Goal: Communication & Community: Connect with others

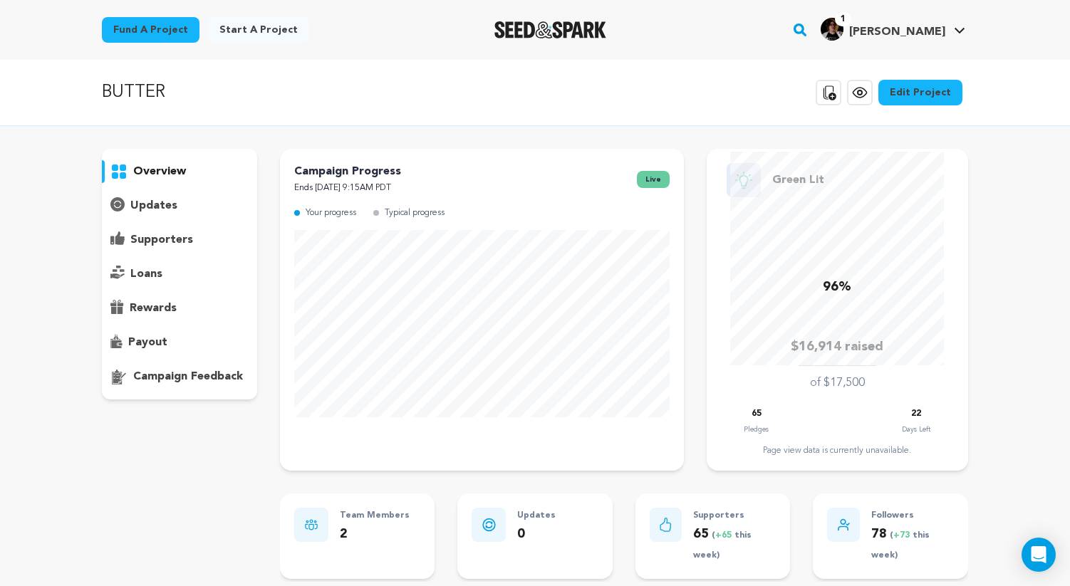
click at [927, 26] on span "[PERSON_NAME]" at bounding box center [897, 31] width 96 height 11
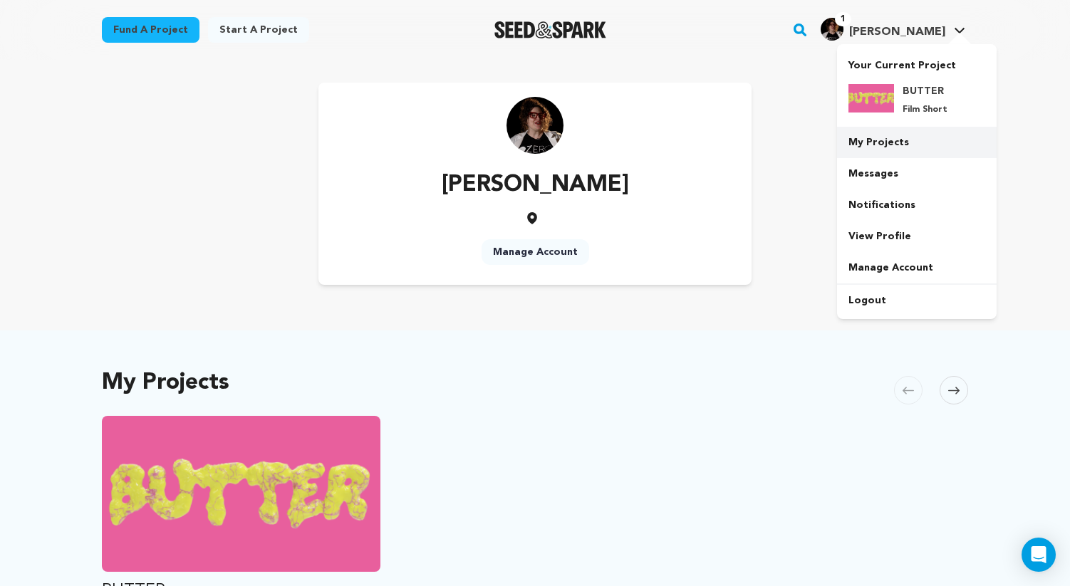
click at [887, 144] on link "My Projects" at bounding box center [917, 142] width 160 height 31
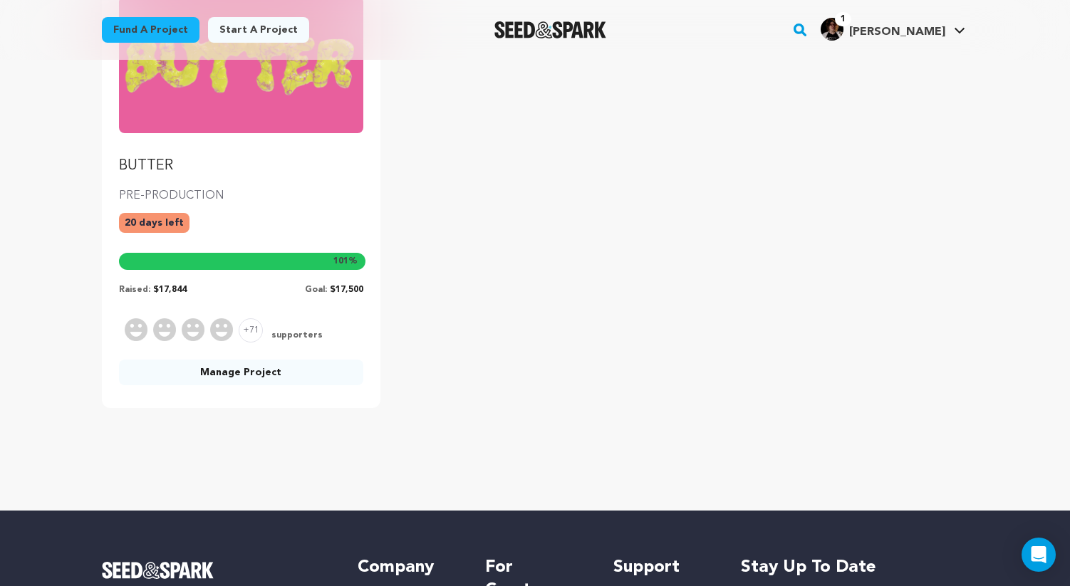
scroll to position [273, 0]
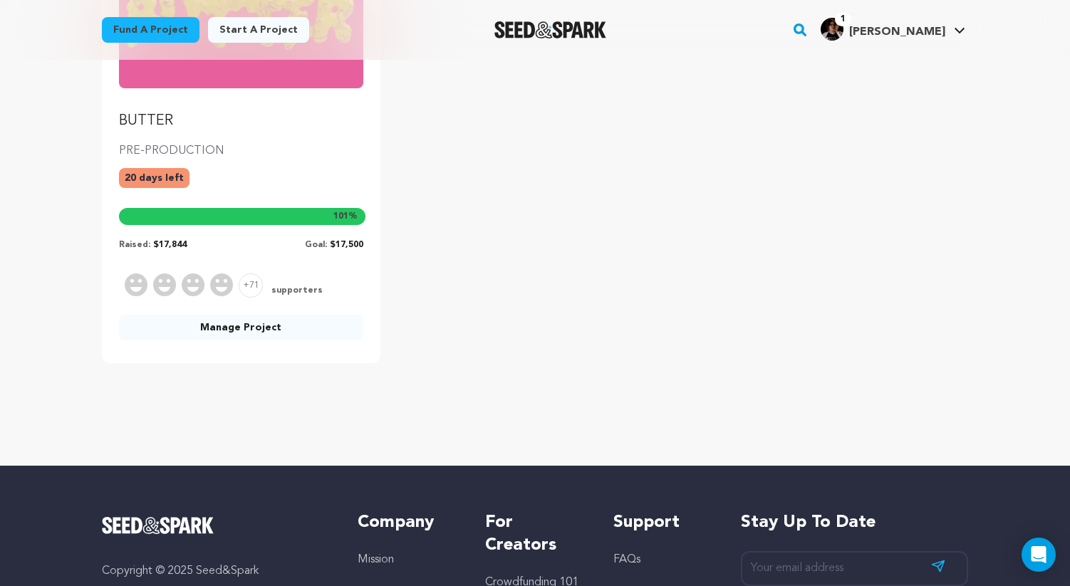
click at [233, 314] on div "BUTTER PRE-PRODUCTION 20 days left 101 % Raised: $17,844 Goal: $17,500 +71 supp…" at bounding box center [241, 148] width 278 height 429
click at [231, 327] on link "Manage Project" at bounding box center [241, 328] width 244 height 26
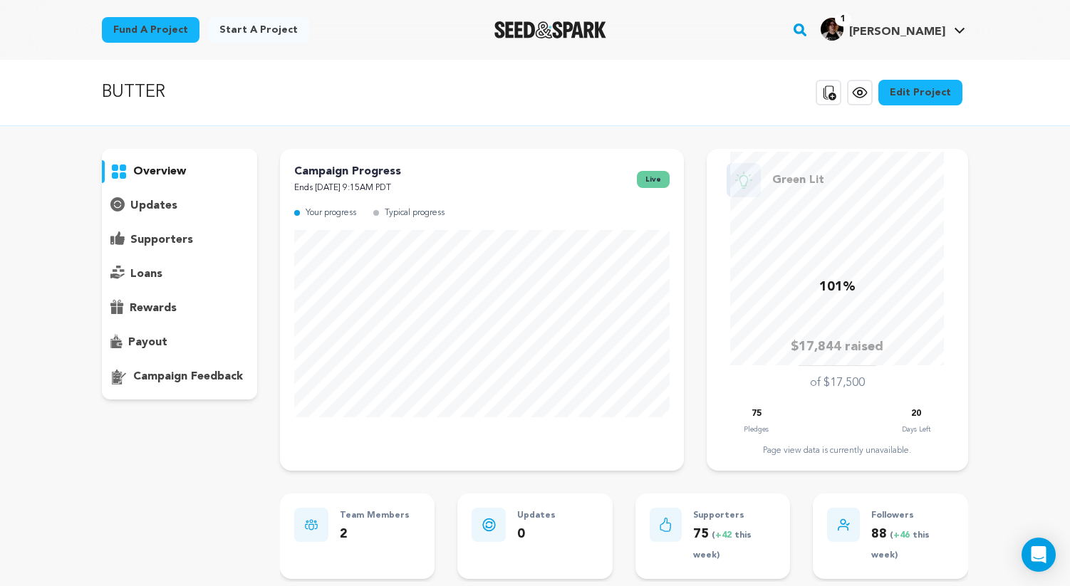
click at [164, 244] on p "supporters" at bounding box center [161, 239] width 63 height 17
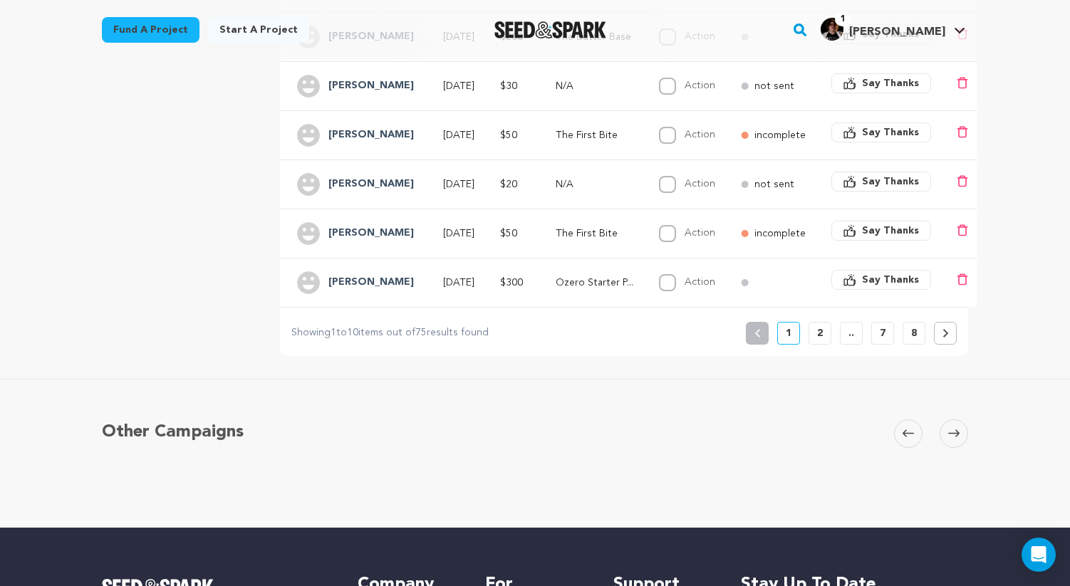
scroll to position [580, 0]
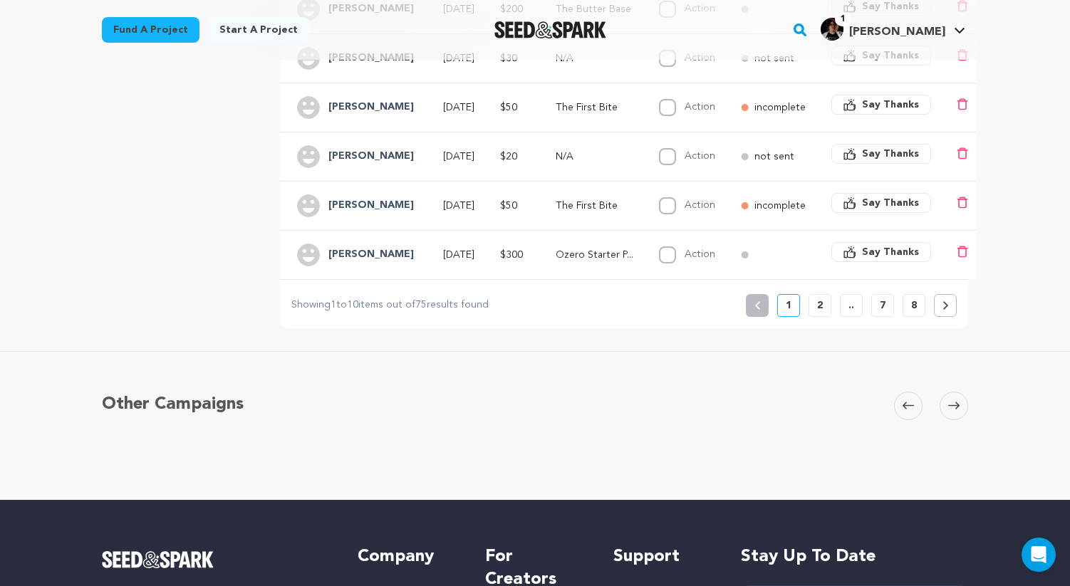
click at [817, 313] on p "2" at bounding box center [820, 305] width 6 height 14
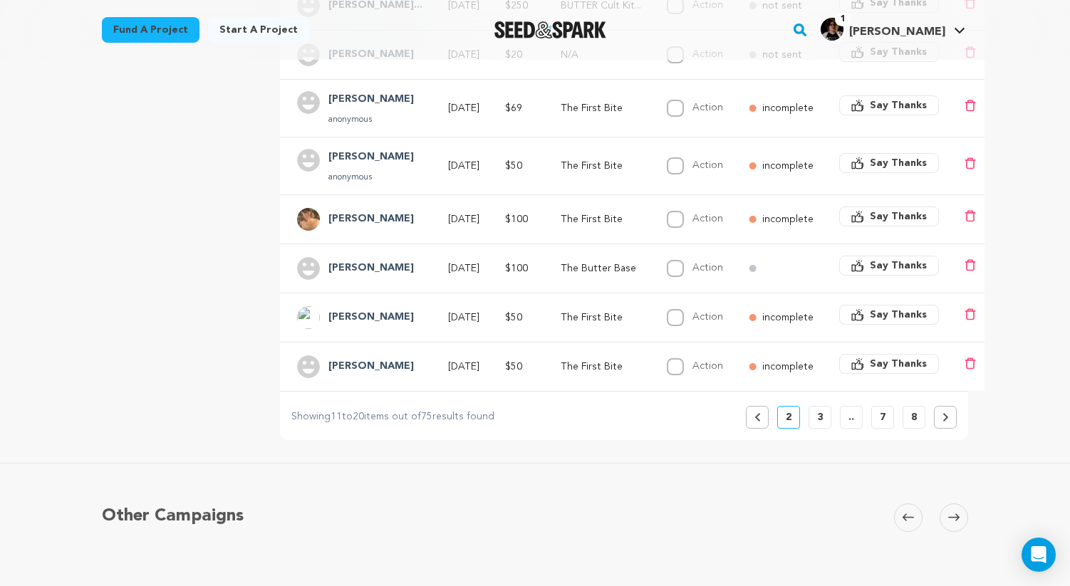
scroll to position [511, 0]
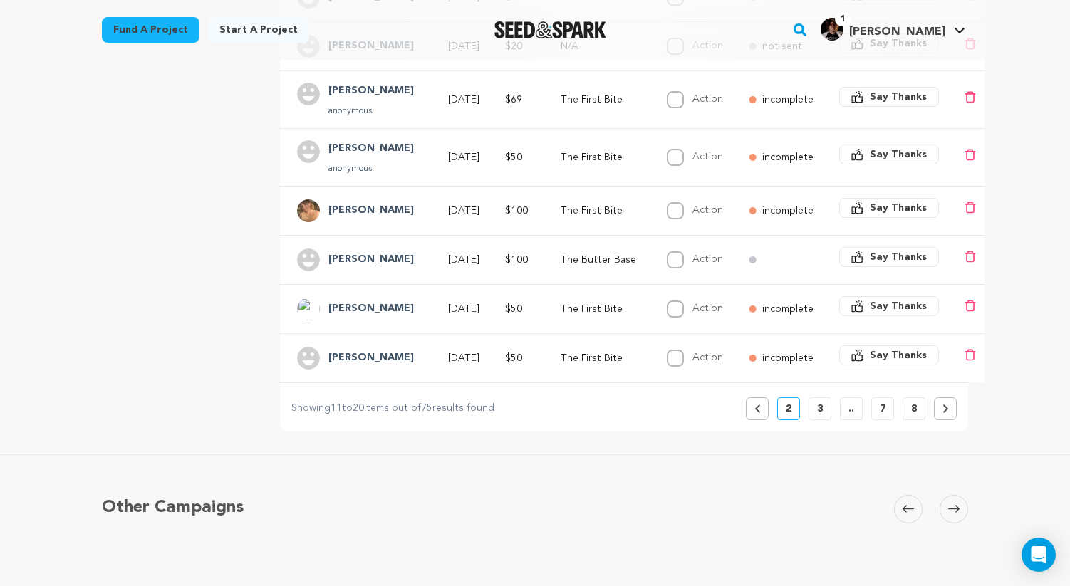
click at [817, 416] on p "3" at bounding box center [820, 409] width 6 height 14
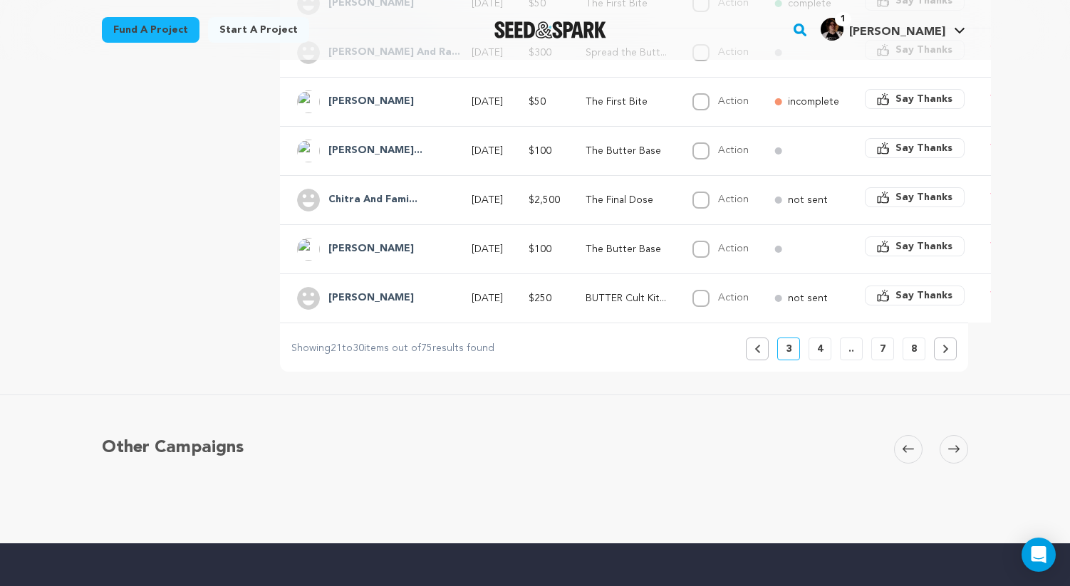
scroll to position [550, 0]
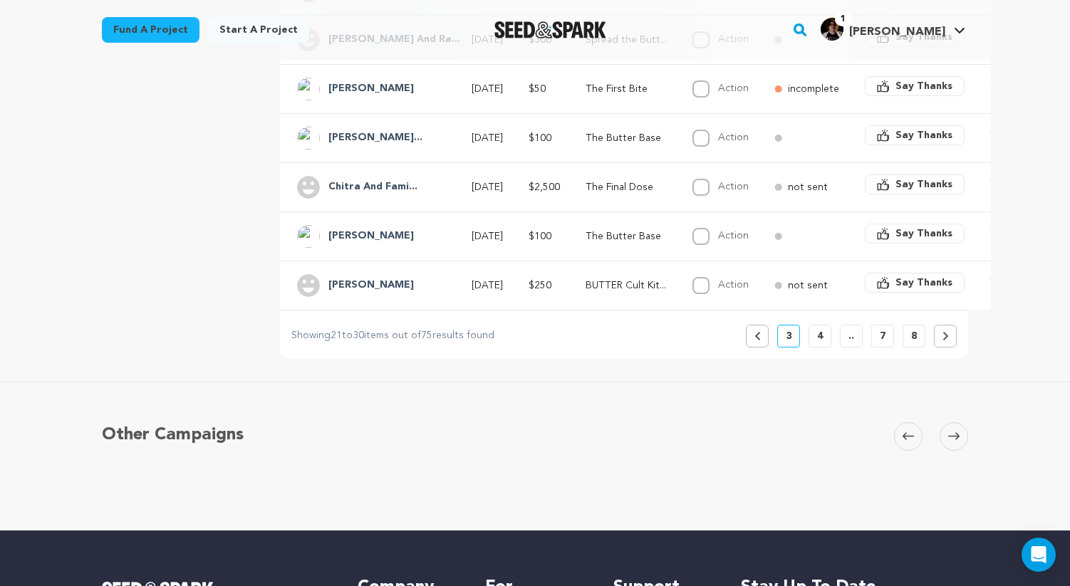
click at [822, 343] on p "4" at bounding box center [820, 336] width 6 height 14
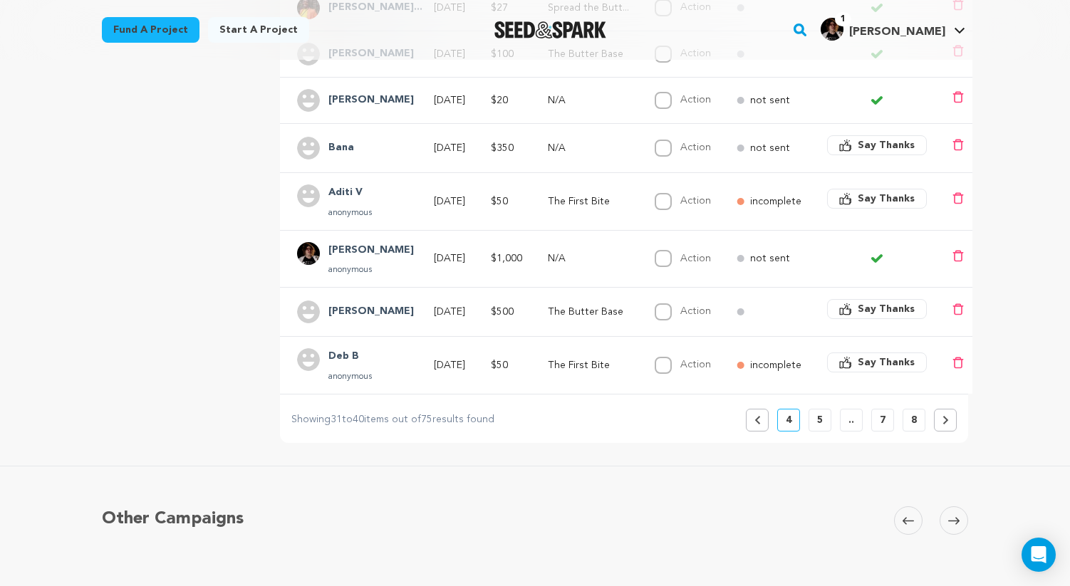
scroll to position [506, 0]
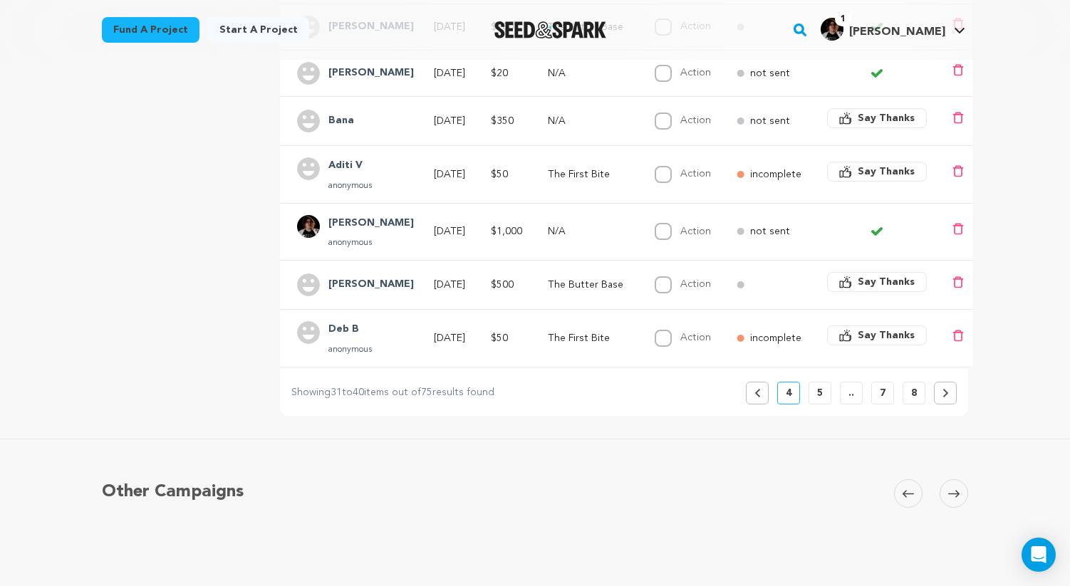
click at [820, 400] on p "5" at bounding box center [820, 393] width 6 height 14
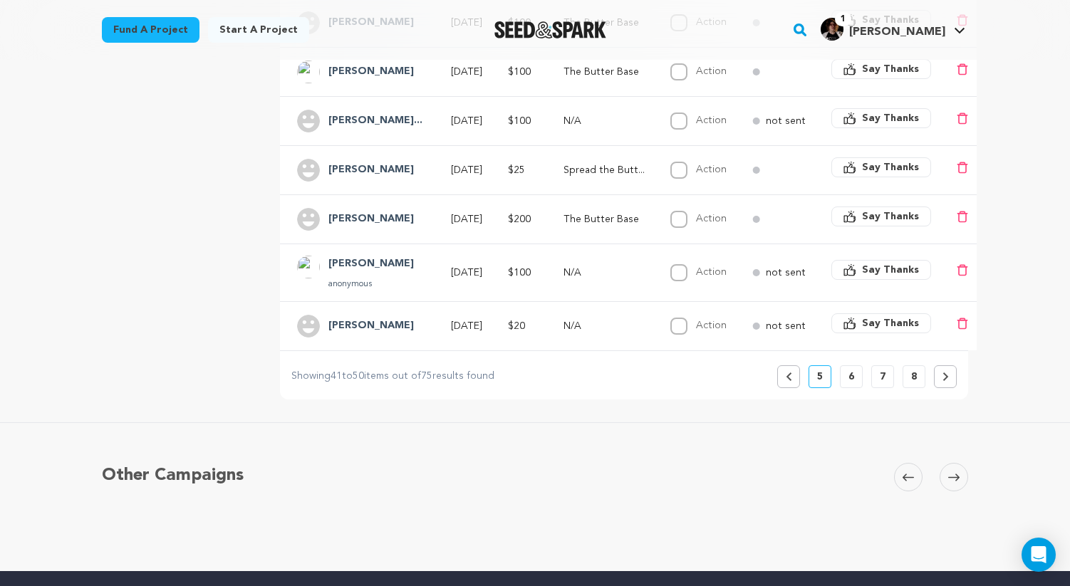
scroll to position [535, 0]
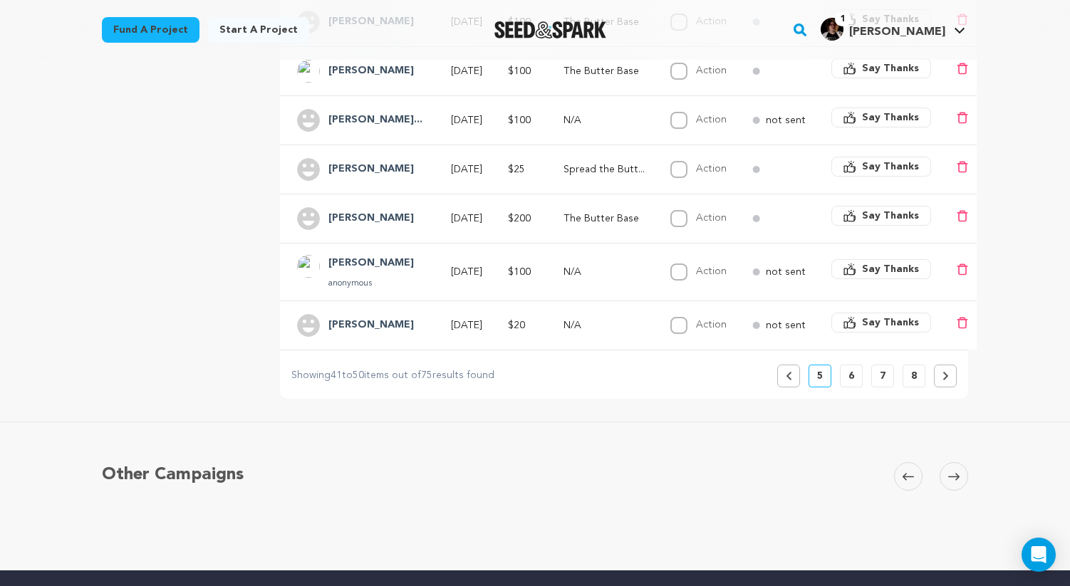
click at [852, 383] on p "6" at bounding box center [851, 376] width 6 height 14
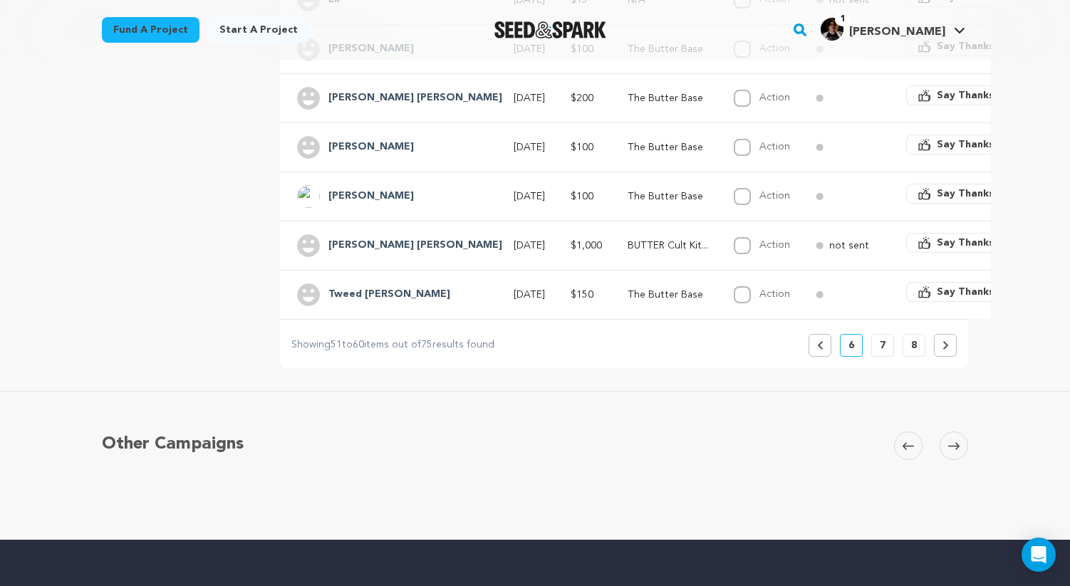
scroll to position [559, 0]
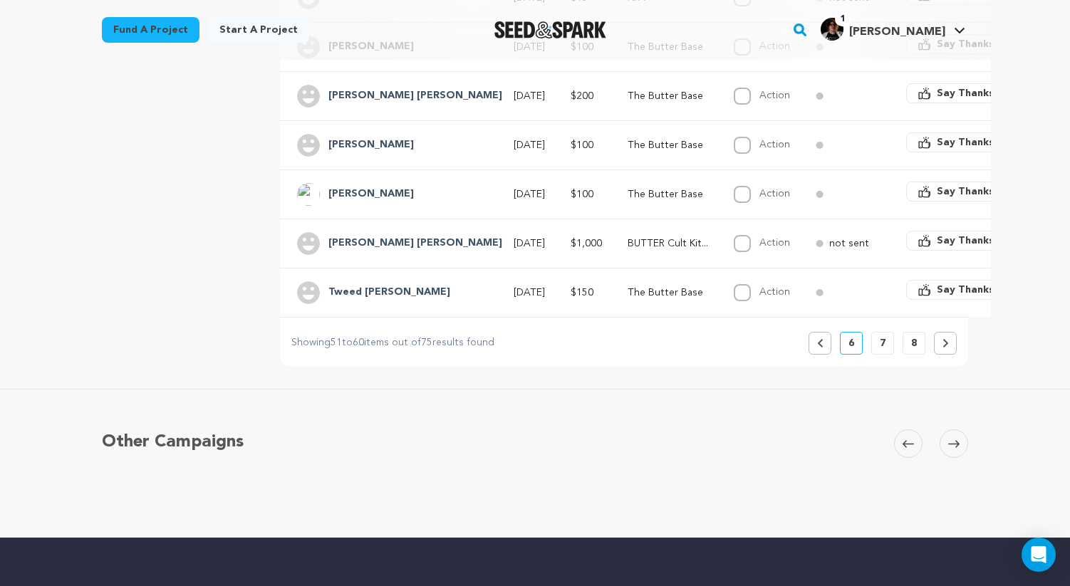
click at [879, 350] on p "7" at bounding box center [882, 343] width 6 height 14
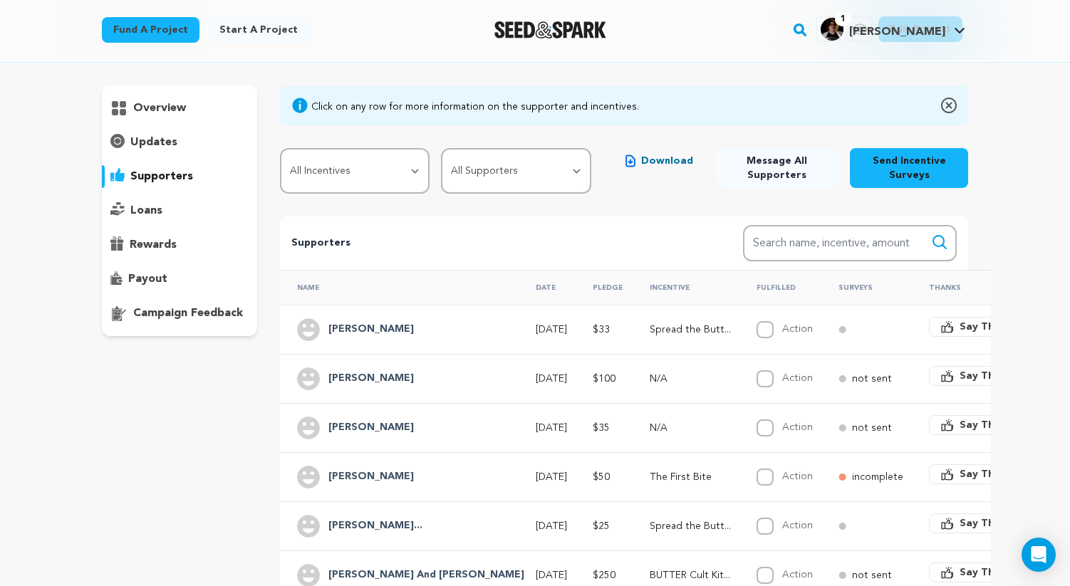
scroll to position [0, 0]
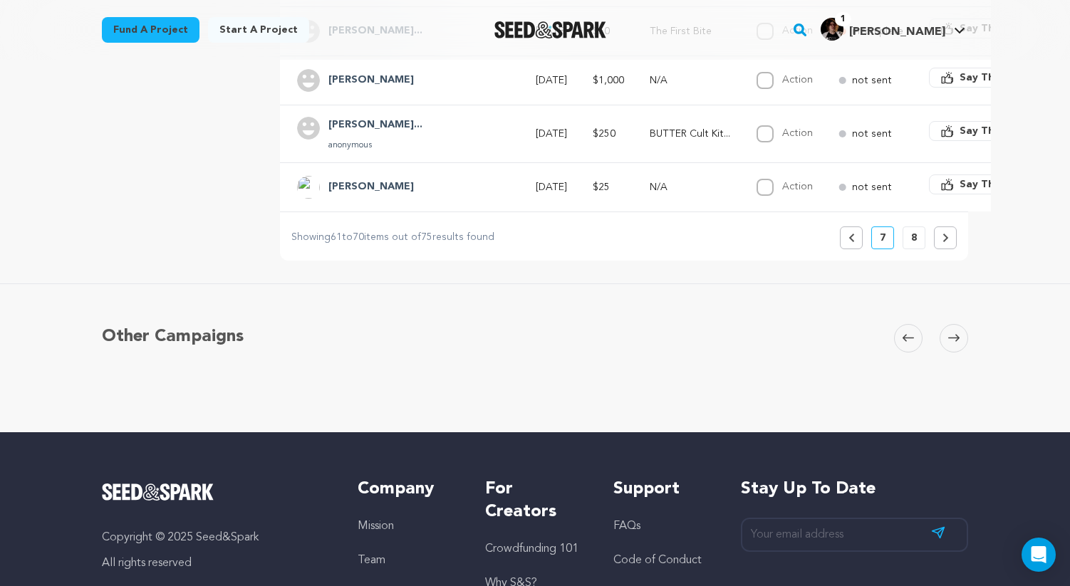
click at [916, 245] on p "8" at bounding box center [914, 238] width 6 height 14
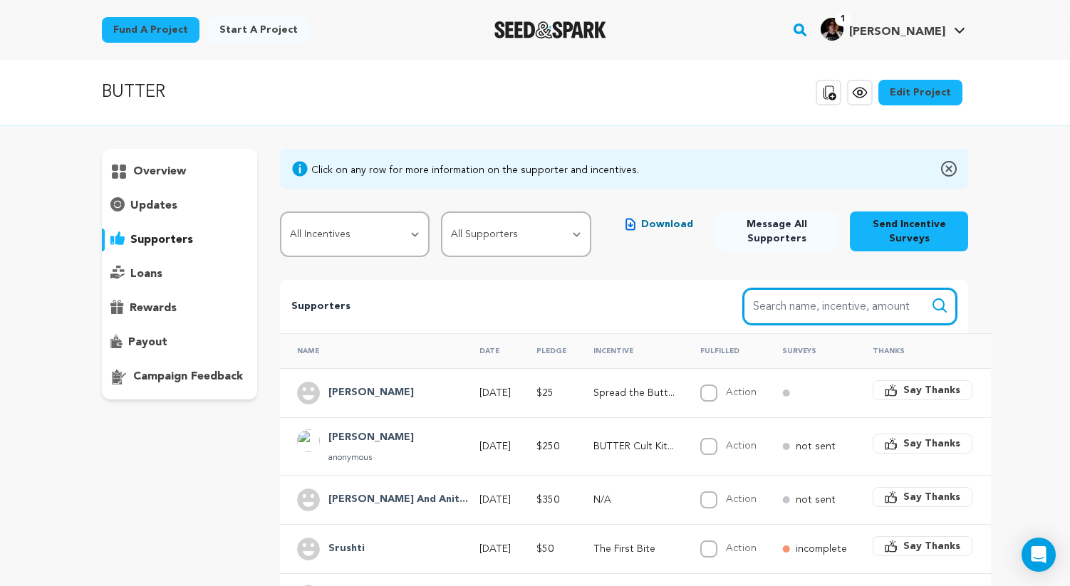
click at [812, 307] on input "Search name, item" at bounding box center [850, 306] width 214 height 36
type input "alex"
click at [931, 297] on button "Search" at bounding box center [939, 305] width 17 height 17
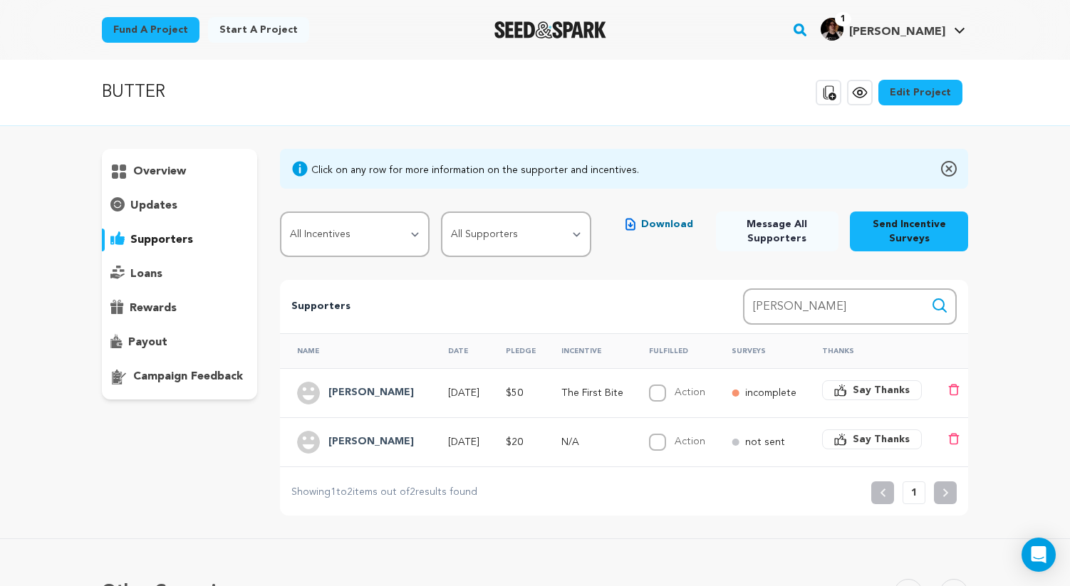
click at [355, 390] on h4 "Alex Kane" at bounding box center [370, 393] width 85 height 17
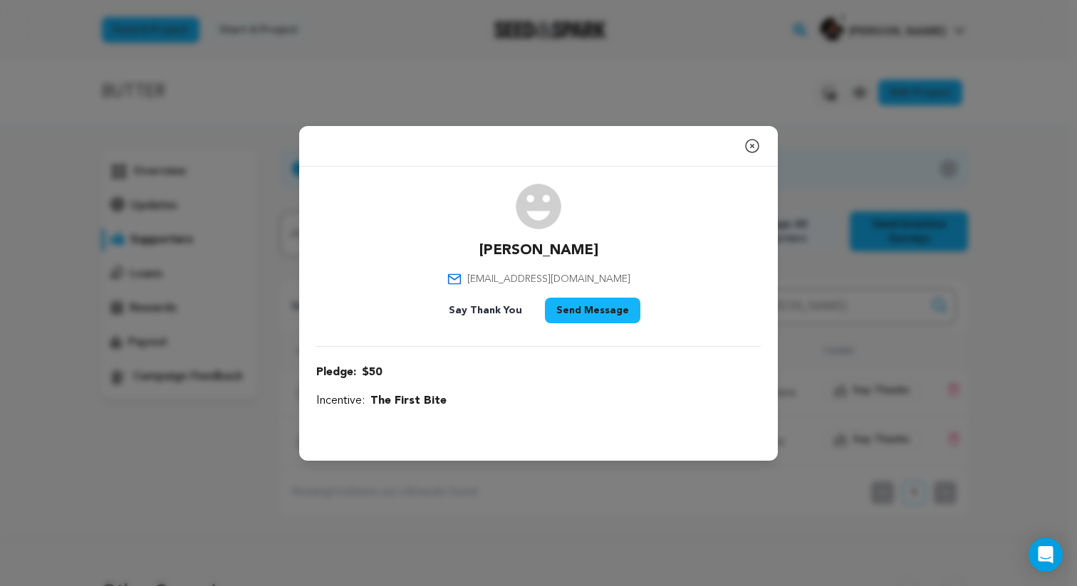
click at [504, 277] on span "alexanderckane@gmail.com" at bounding box center [548, 279] width 163 height 14
click at [556, 274] on span "alexanderckane@gmail.com" at bounding box center [548, 279] width 163 height 14
click at [385, 402] on span "The First Bite" at bounding box center [408, 400] width 76 height 17
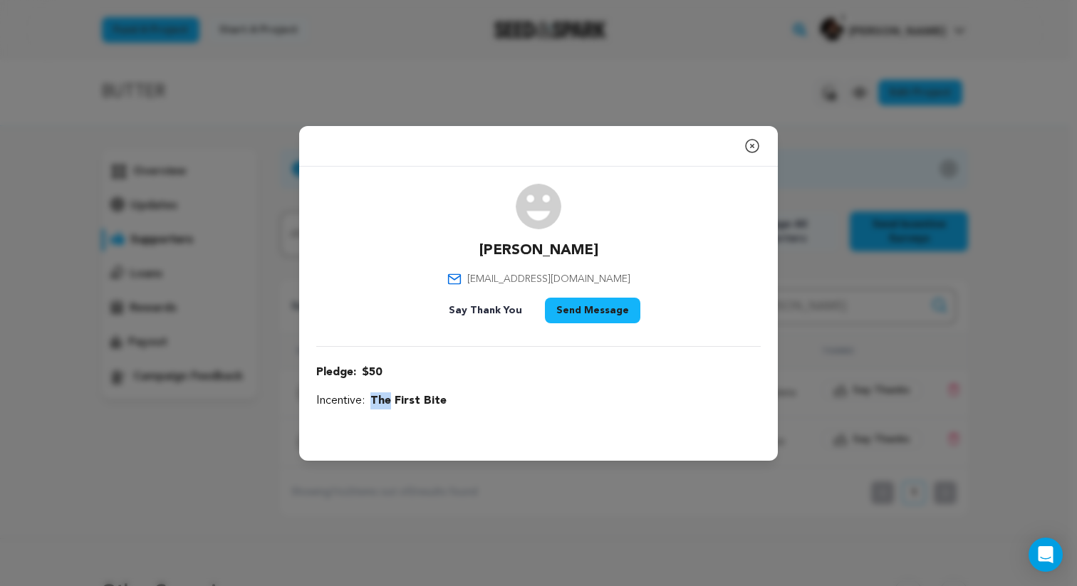
click at [385, 402] on span "The First Bite" at bounding box center [408, 400] width 76 height 17
click at [430, 401] on span "The First Bite" at bounding box center [408, 400] width 76 height 17
drag, startPoint x: 485, startPoint y: 281, endPoint x: 596, endPoint y: 273, distance: 111.3
click at [596, 273] on p "alexanderckane@gmail.com" at bounding box center [538, 279] width 183 height 14
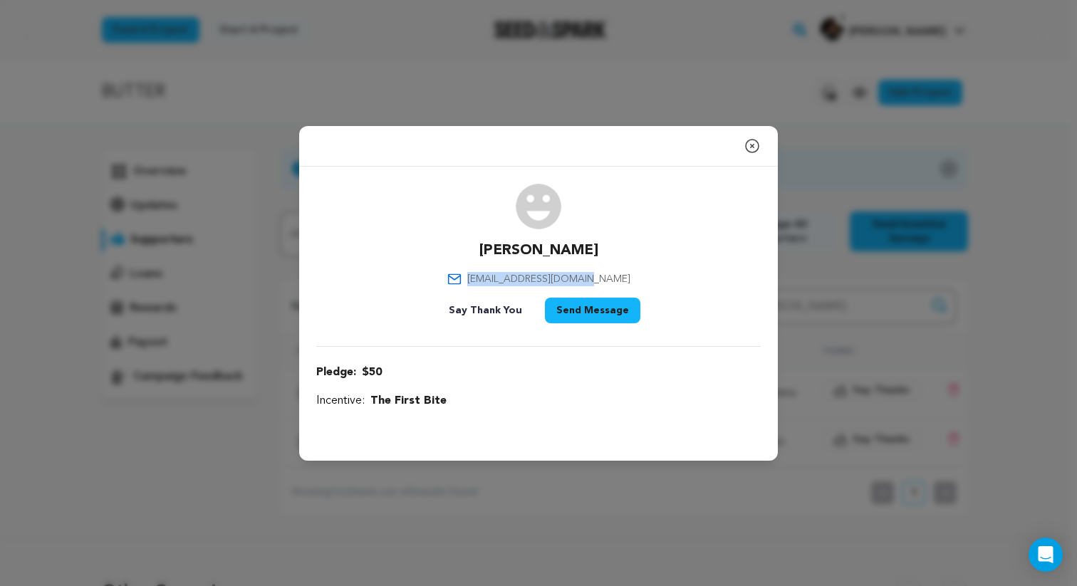
click at [612, 271] on div "Alex Kane alexanderckane@gmail.com Say Thank You Send Message" at bounding box center [538, 256] width 444 height 145
click at [749, 147] on icon "button" at bounding box center [751, 145] width 17 height 17
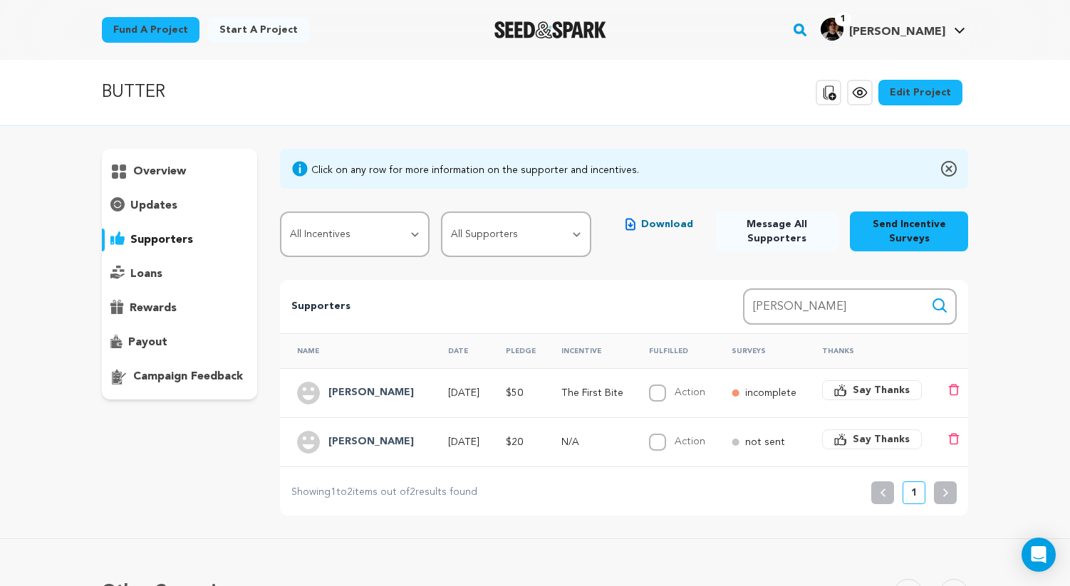
click at [534, 307] on p "Supporters" at bounding box center [494, 306] width 406 height 17
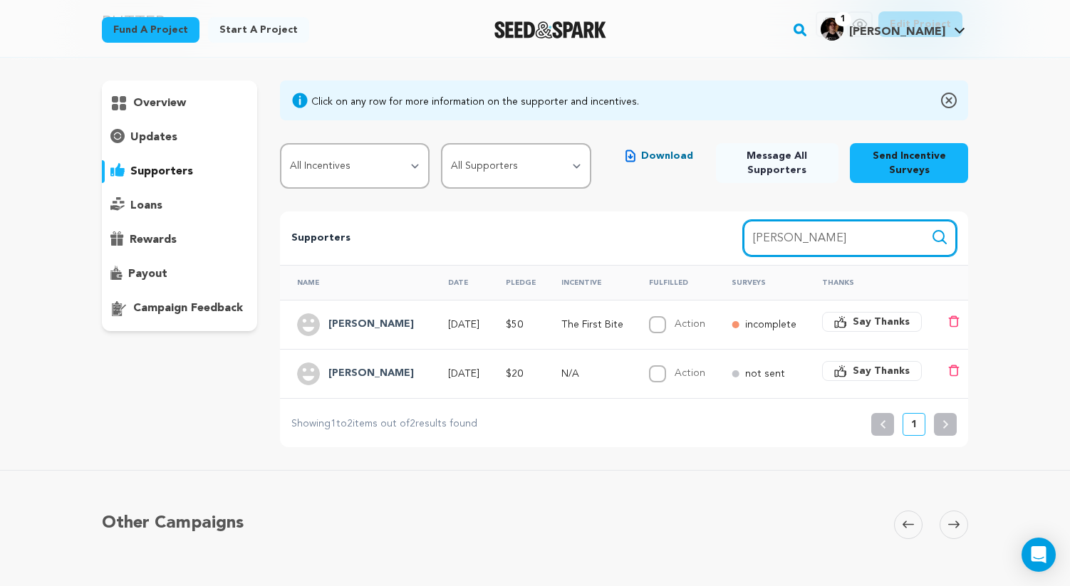
click at [849, 245] on input "alex" at bounding box center [850, 238] width 214 height 36
click at [849, 245] on input "alex" at bounding box center [850, 239] width 214 height 36
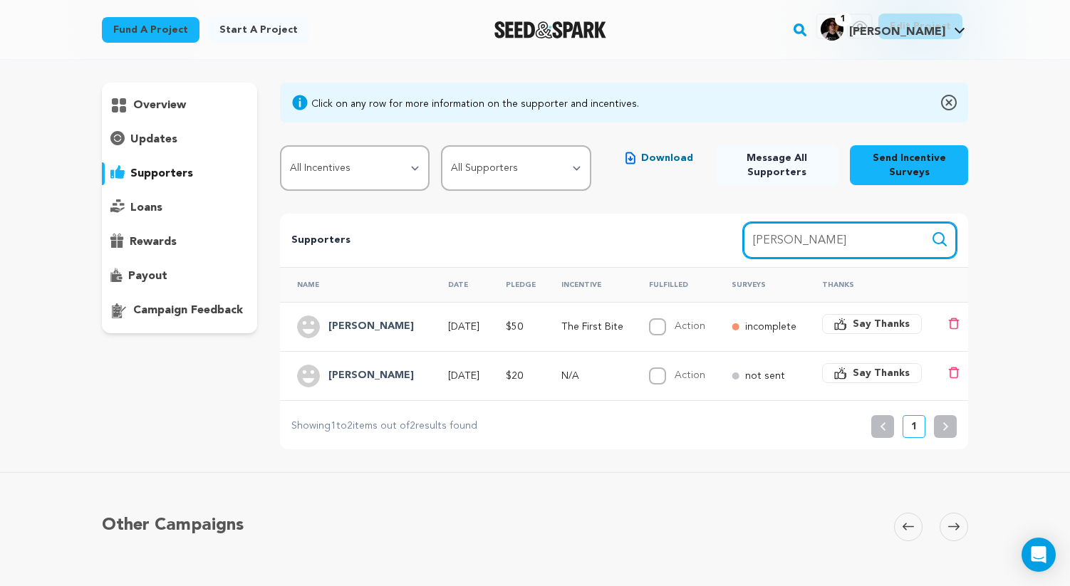
click at [849, 245] on input "alex" at bounding box center [850, 240] width 214 height 36
click at [931, 231] on button "Search" at bounding box center [939, 239] width 17 height 17
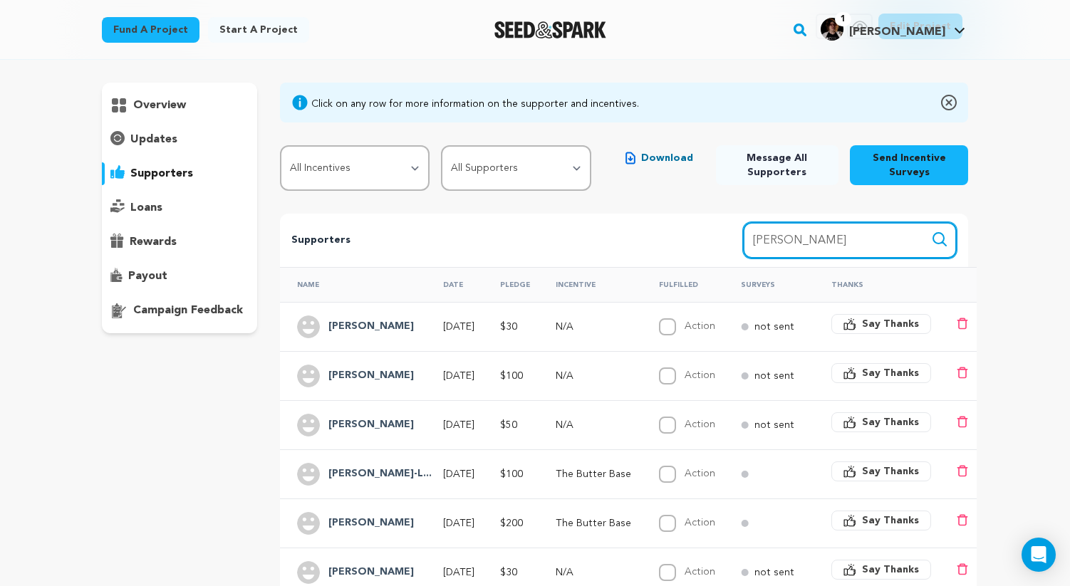
type input "jenny"
click at [931, 231] on button "Search" at bounding box center [939, 239] width 17 height 17
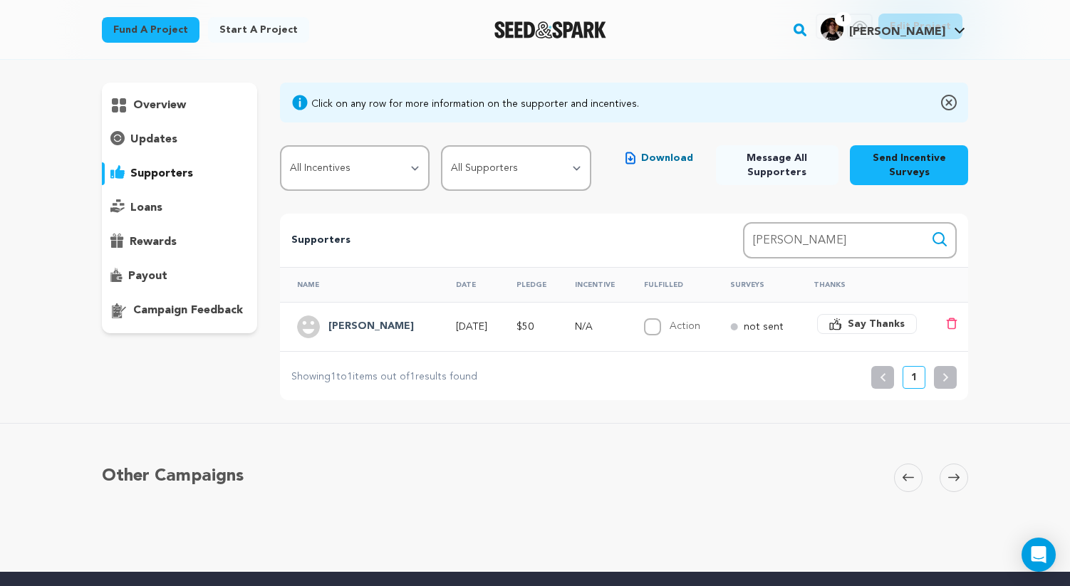
click at [351, 327] on h4 "Jenny S" at bounding box center [370, 326] width 85 height 17
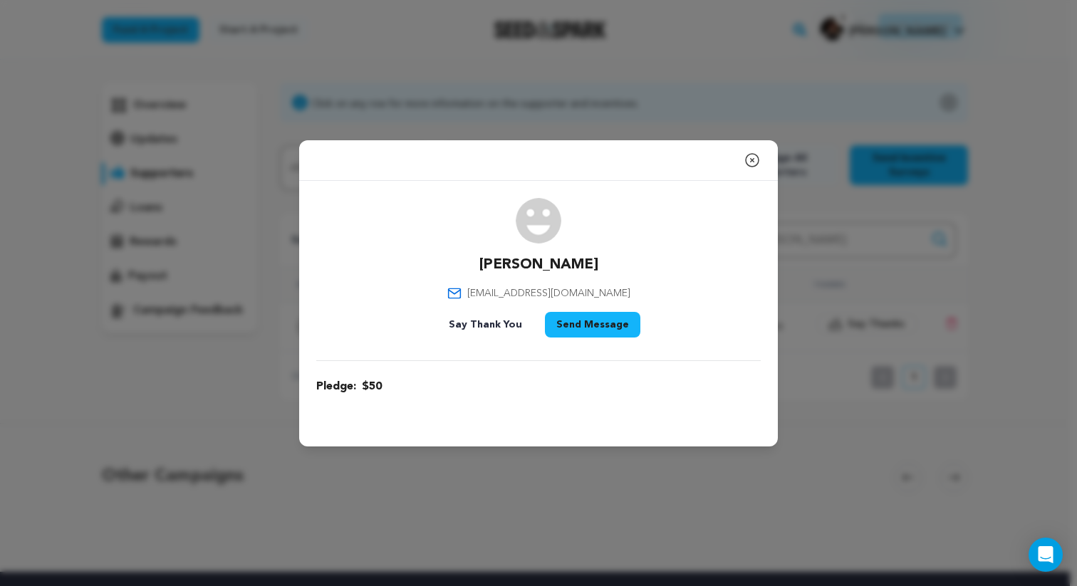
click at [538, 293] on span "jennyashechtman@gmail.com" at bounding box center [548, 293] width 163 height 14
click at [540, 293] on span "jennyashechtman@gmail.com" at bounding box center [548, 293] width 163 height 14
click at [756, 164] on icon "button" at bounding box center [752, 160] width 13 height 13
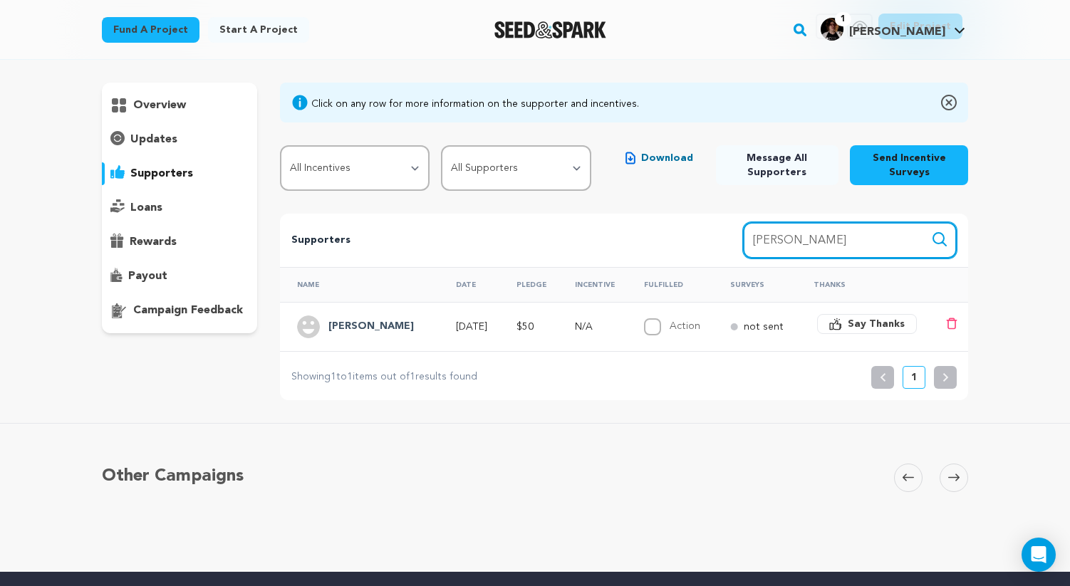
click at [822, 242] on input "jenny" at bounding box center [850, 240] width 214 height 36
type input "kate"
click at [931, 231] on button "Search" at bounding box center [939, 239] width 17 height 17
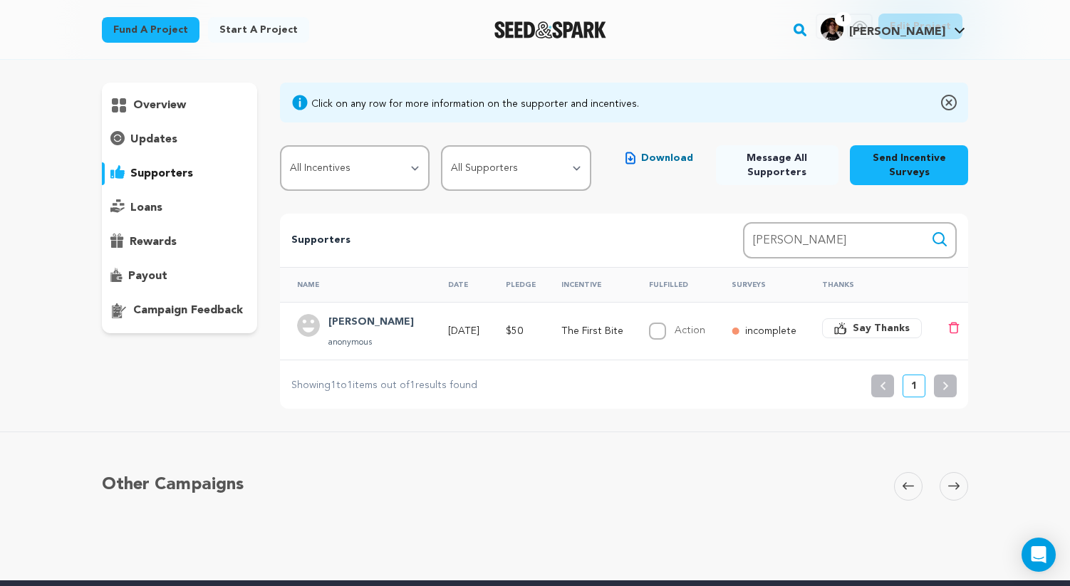
click at [340, 319] on h4 "Kate" at bounding box center [370, 322] width 85 height 17
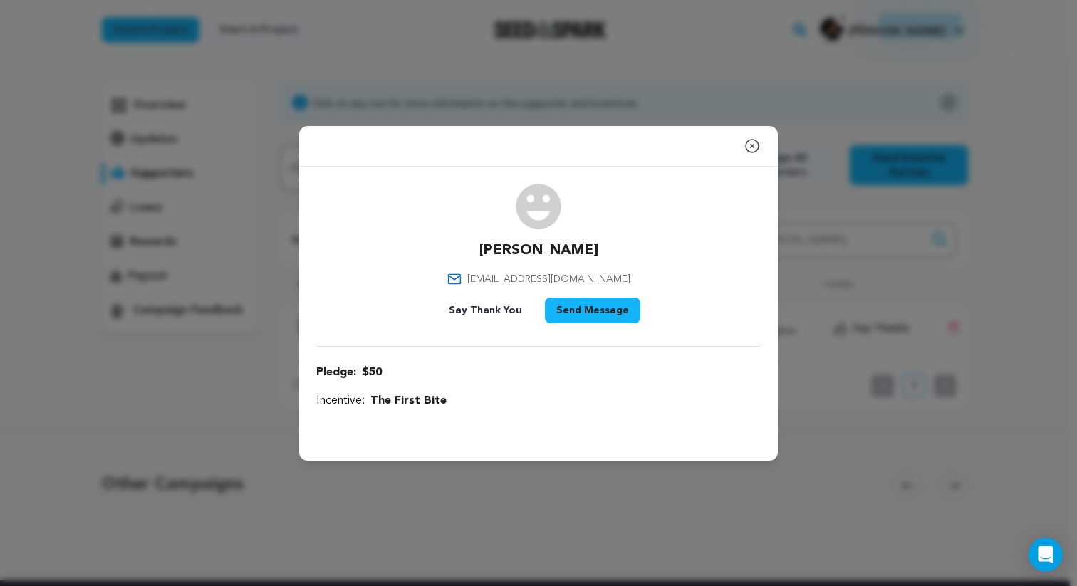
click at [543, 275] on span "katedskinner@gmail.com" at bounding box center [548, 279] width 163 height 14
click at [758, 143] on icon "button" at bounding box center [752, 146] width 13 height 13
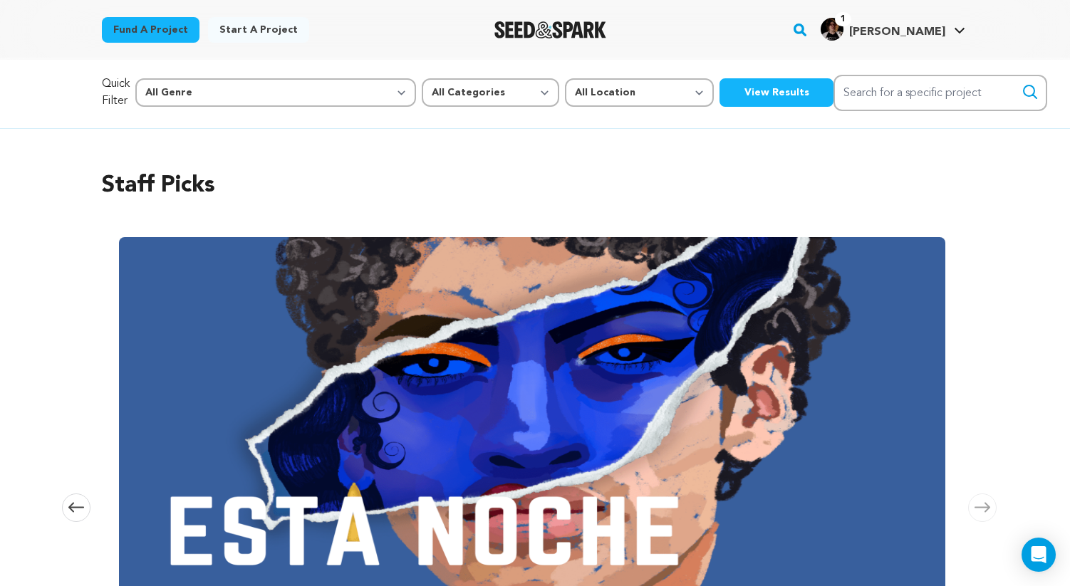
scroll to position [0, 108]
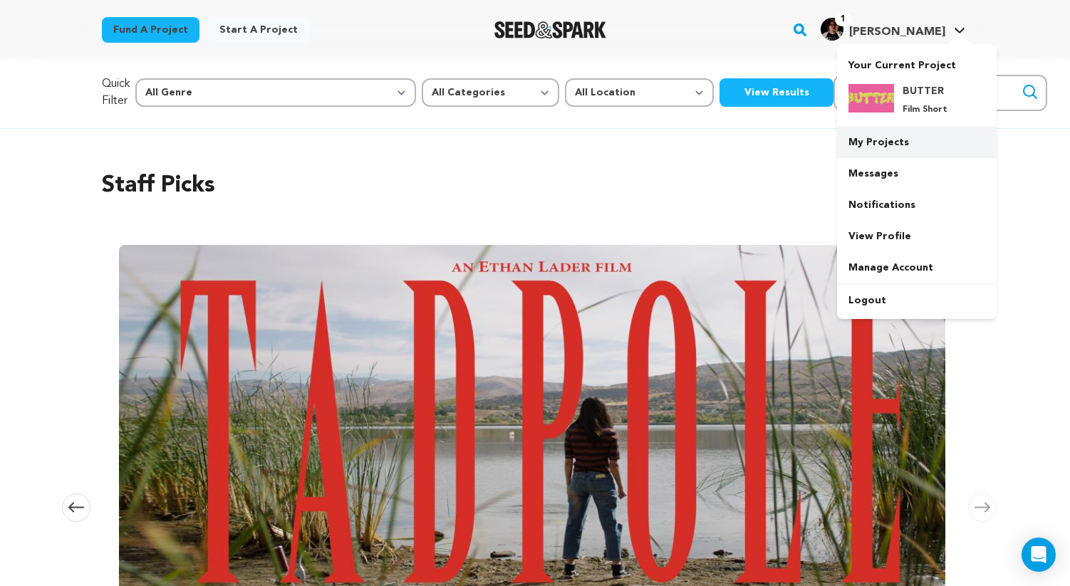
click at [903, 142] on link "My Projects" at bounding box center [917, 142] width 160 height 31
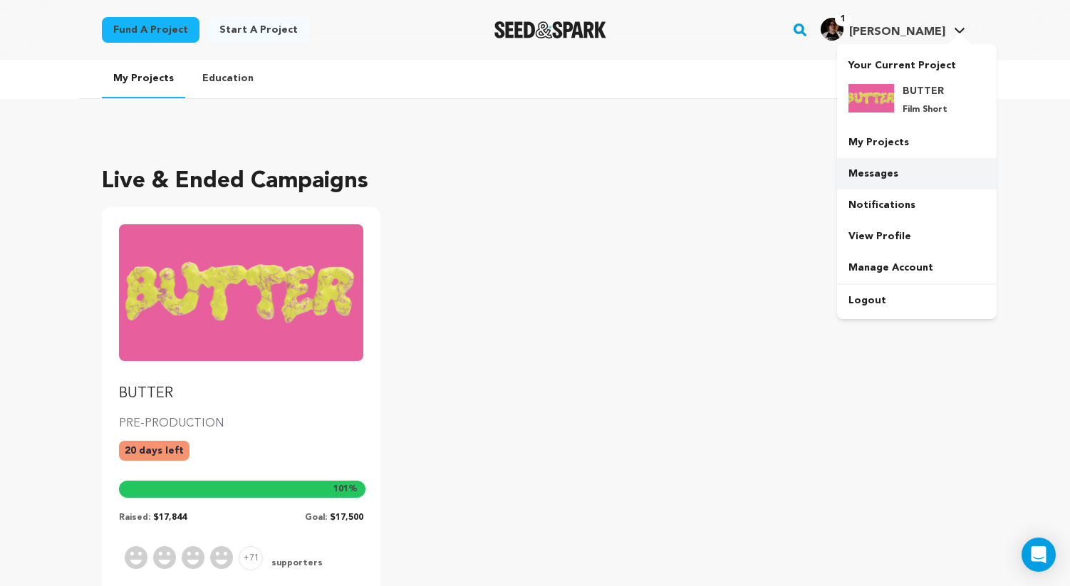
click at [873, 182] on link "Messages" at bounding box center [917, 173] width 160 height 31
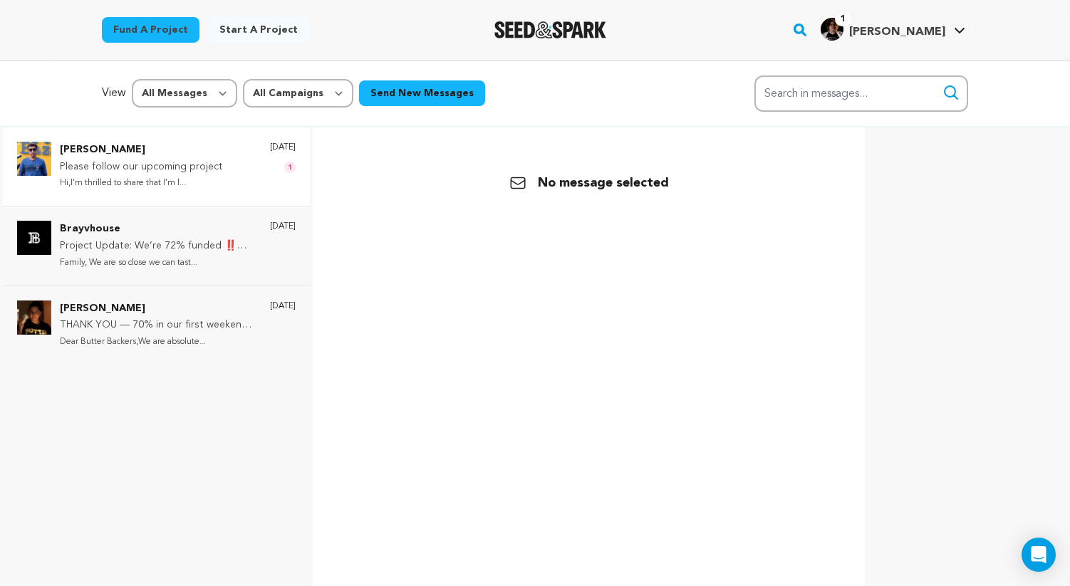
click at [270, 177] on div "[DATE] 1" at bounding box center [283, 167] width 26 height 50
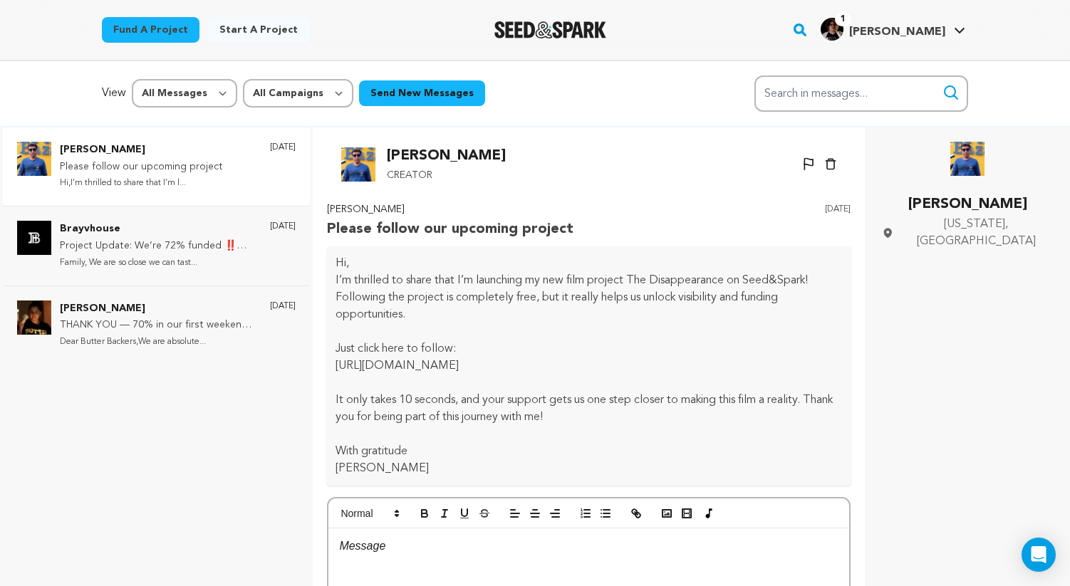
click at [566, 27] on img "Seed&Spark Homepage" at bounding box center [550, 29] width 112 height 17
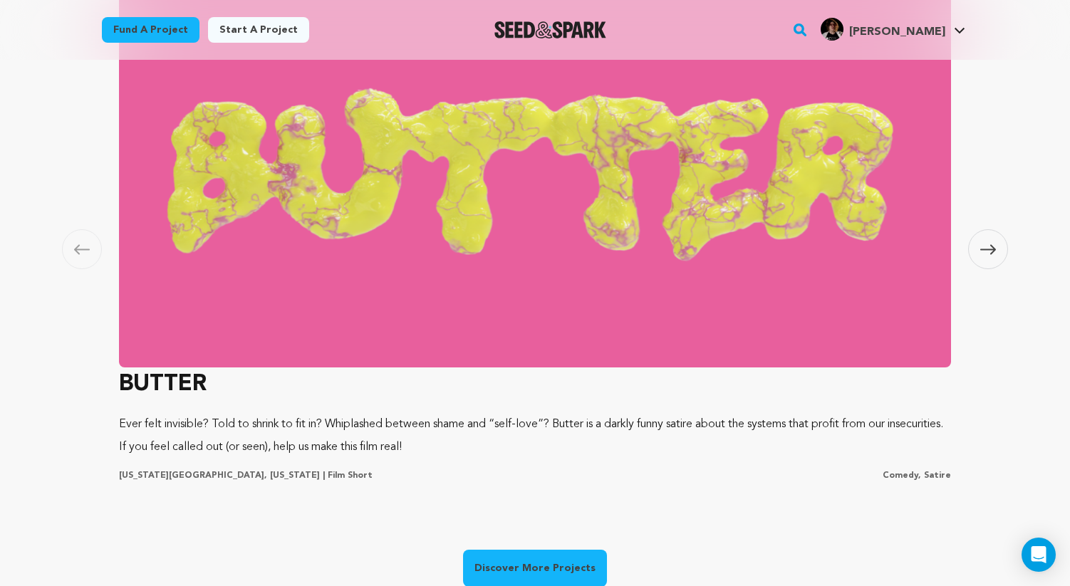
click at [986, 238] on span at bounding box center [988, 249] width 40 height 40
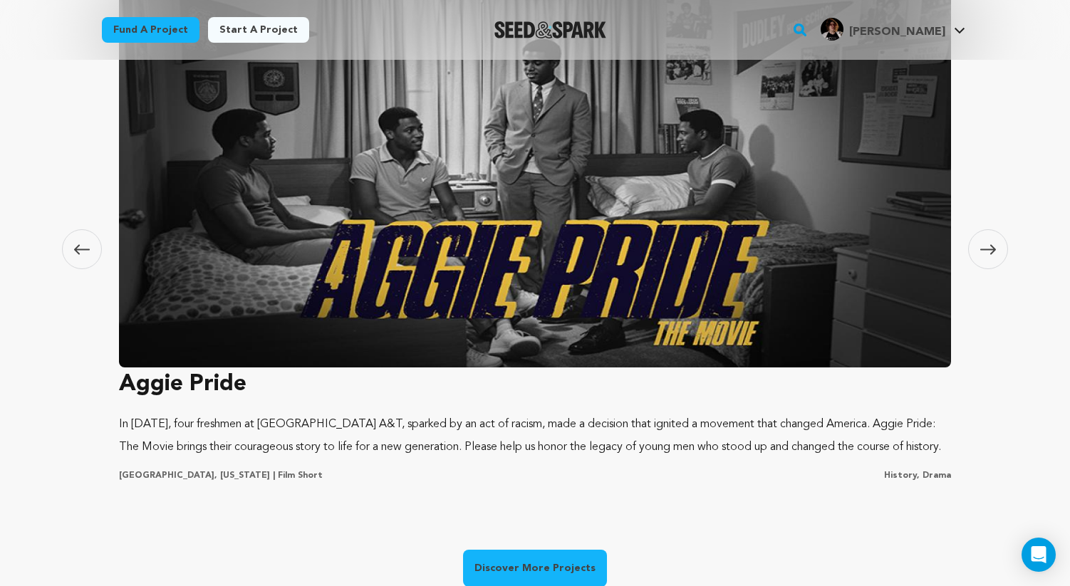
click at [986, 238] on span at bounding box center [988, 249] width 40 height 40
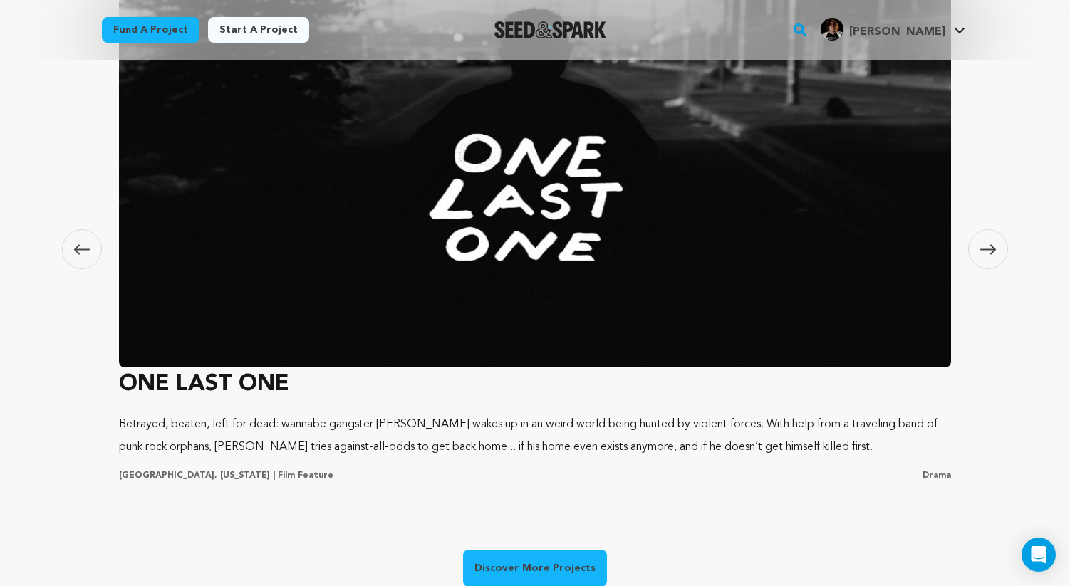
click at [986, 238] on span at bounding box center [988, 249] width 40 height 40
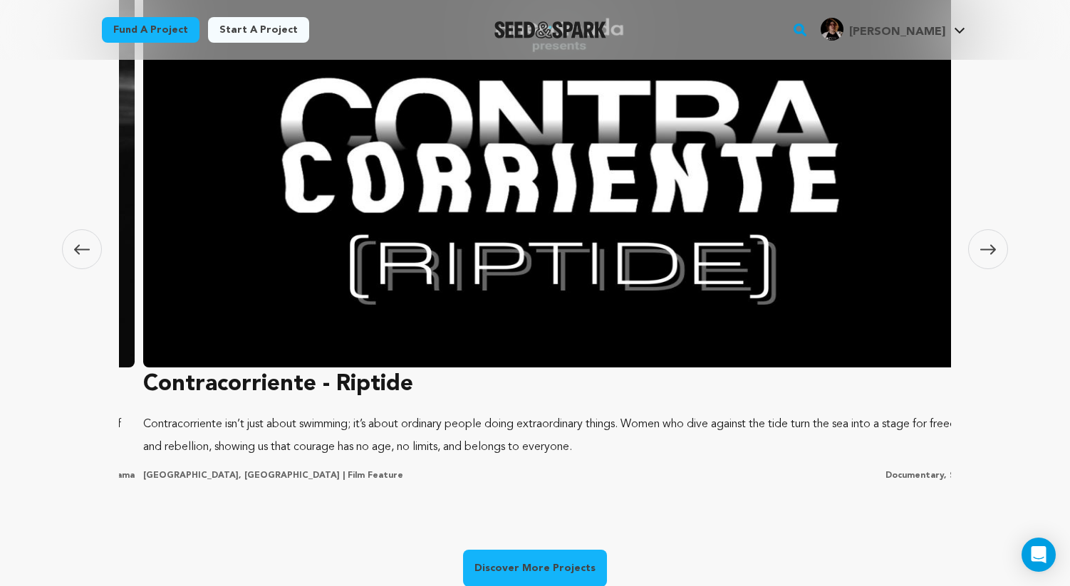
click at [986, 238] on span at bounding box center [988, 249] width 40 height 40
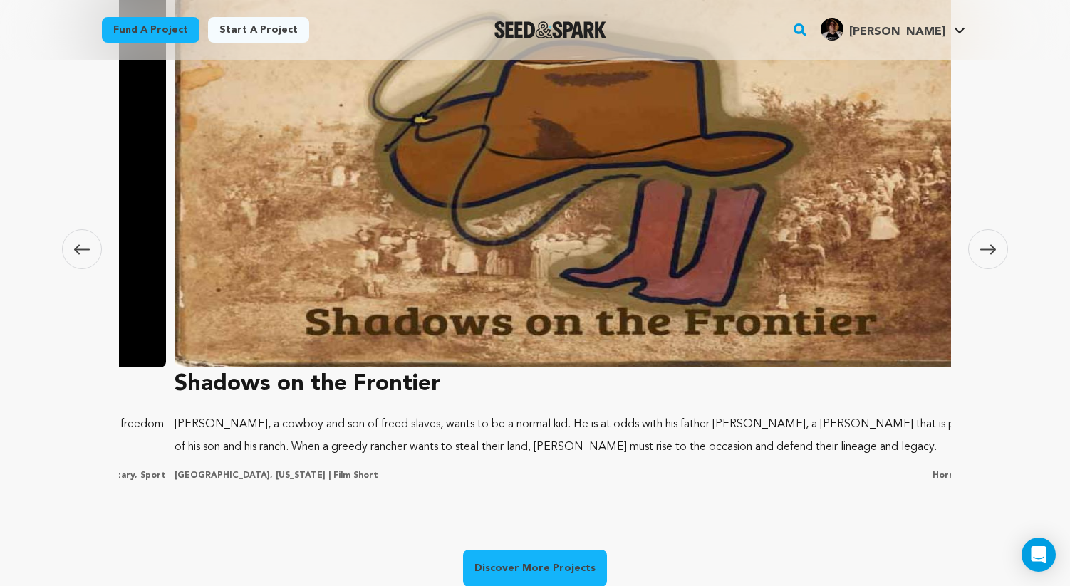
scroll to position [0, 283]
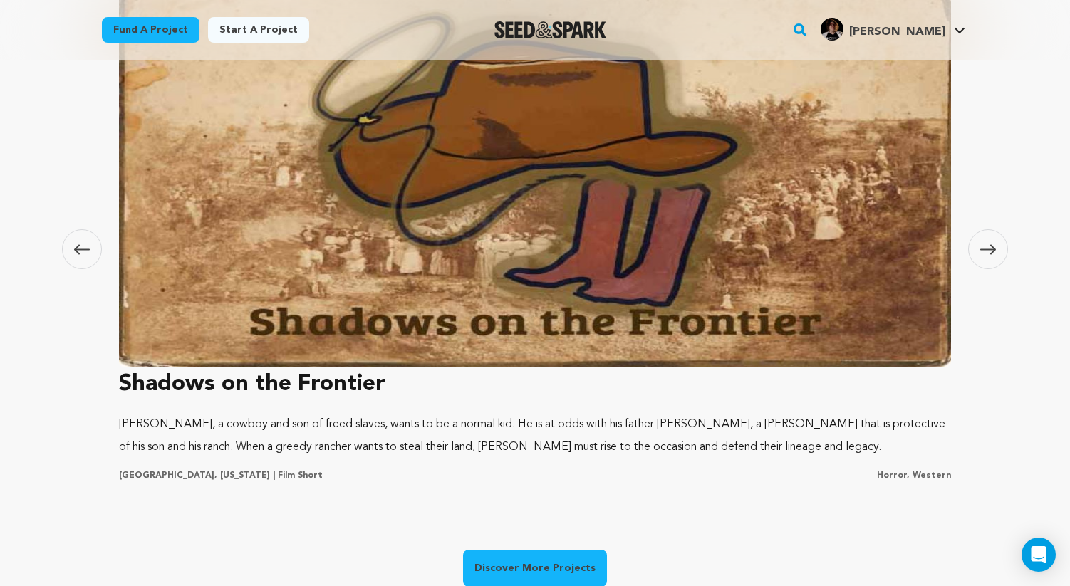
click at [986, 238] on span at bounding box center [988, 249] width 40 height 40
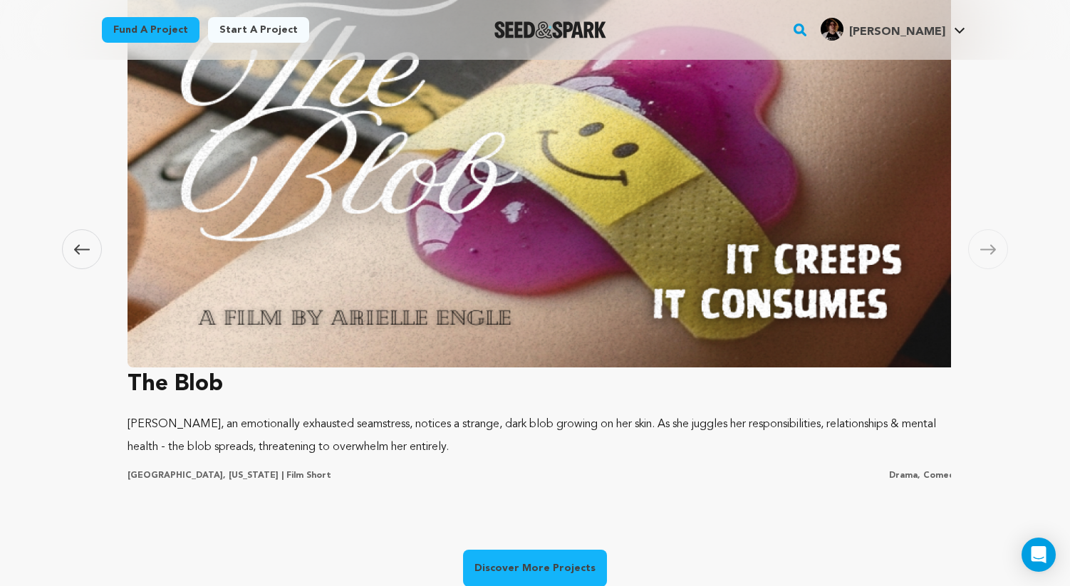
scroll to position [0, 4201]
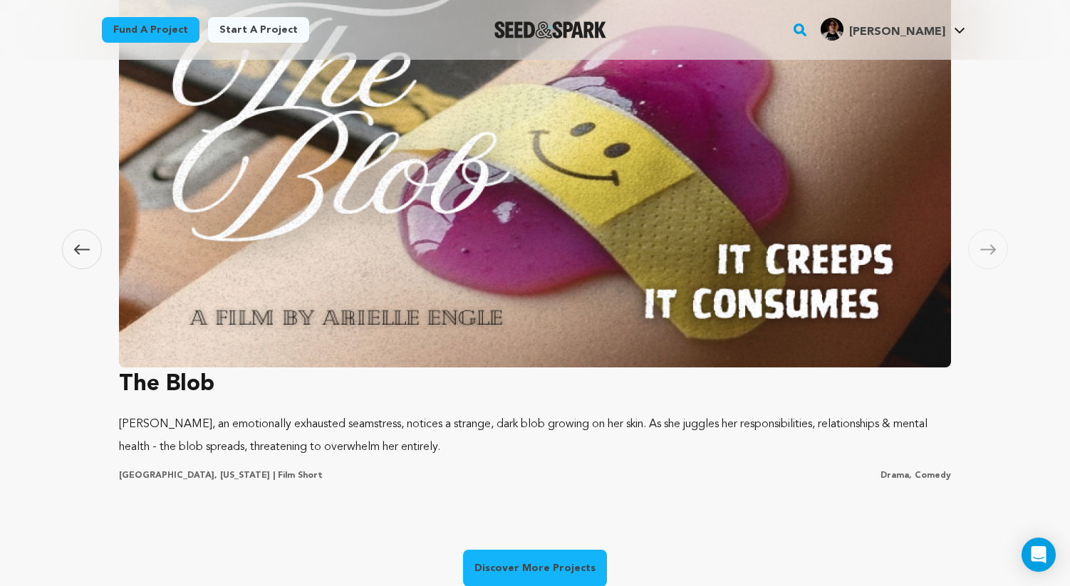
click at [986, 238] on span at bounding box center [988, 249] width 40 height 40
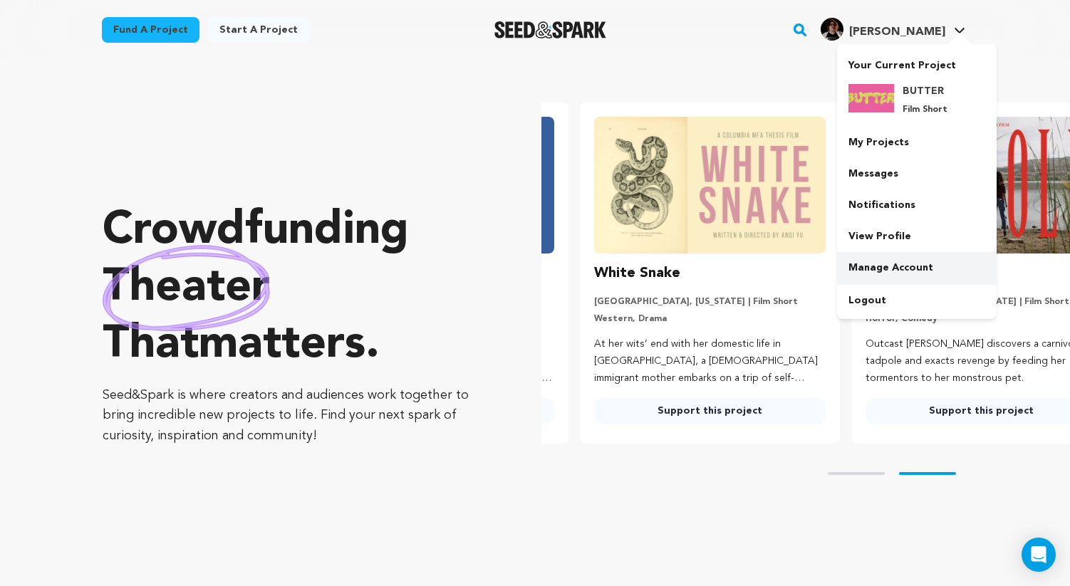
scroll to position [0, 283]
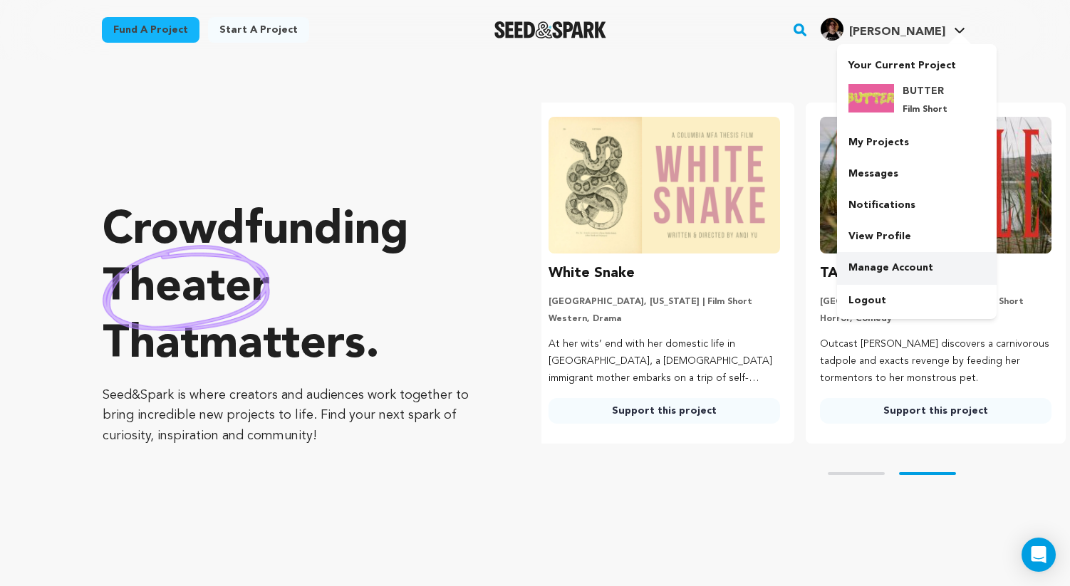
click at [882, 276] on link "Manage Account" at bounding box center [917, 267] width 160 height 31
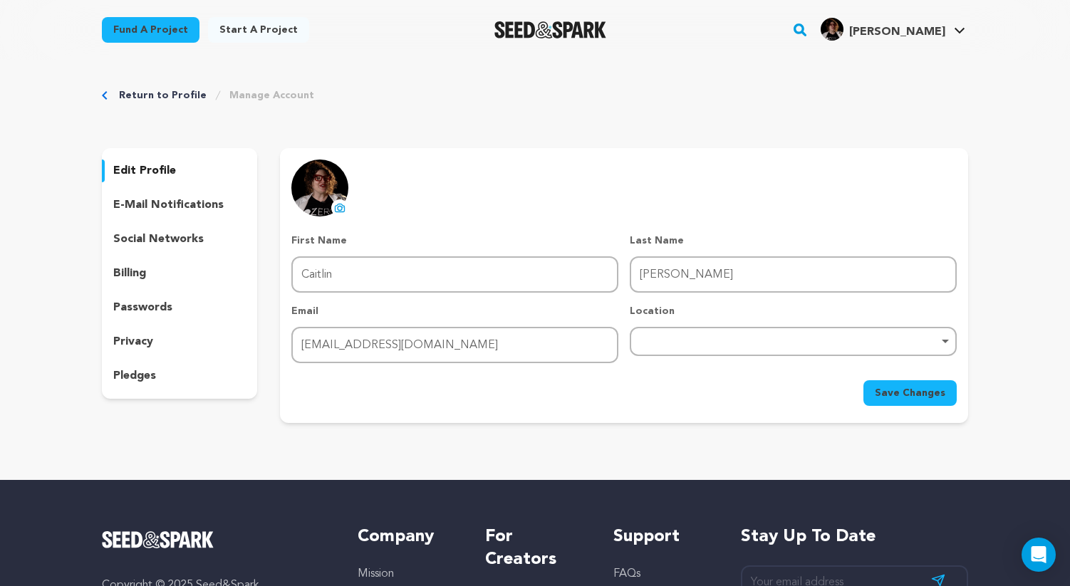
click at [124, 93] on link "Return to Profile" at bounding box center [163, 95] width 88 height 14
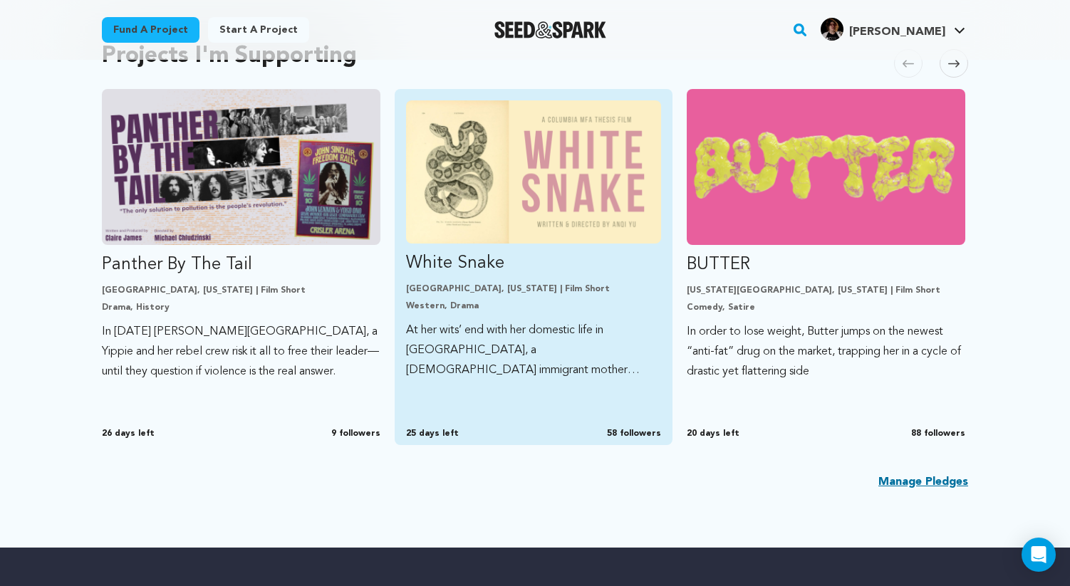
click at [250, 230] on img "Fund Panther By The Tail" at bounding box center [241, 167] width 278 height 156
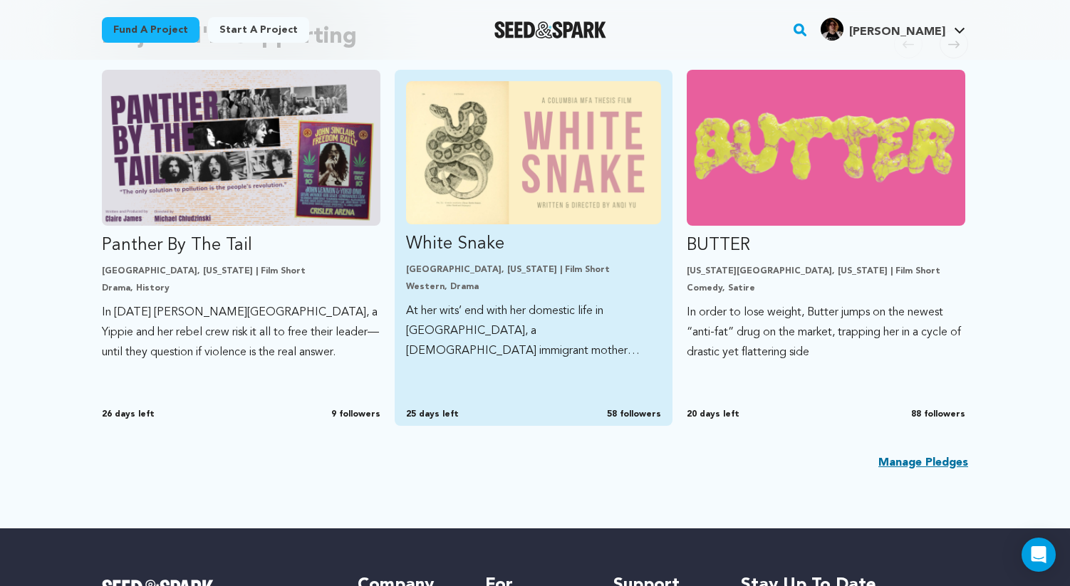
scroll to position [837, 0]
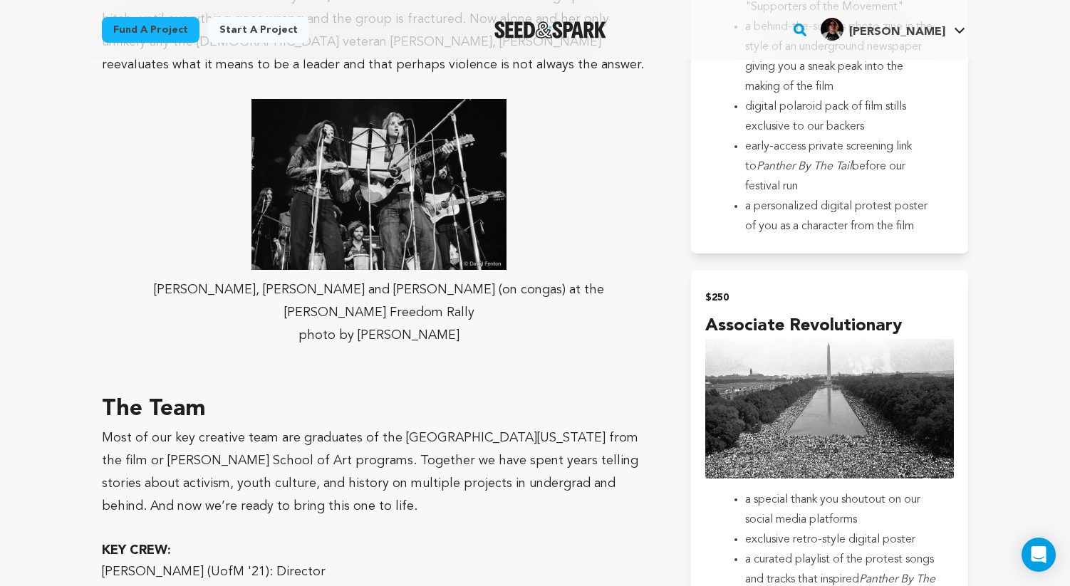
scroll to position [3100, 0]
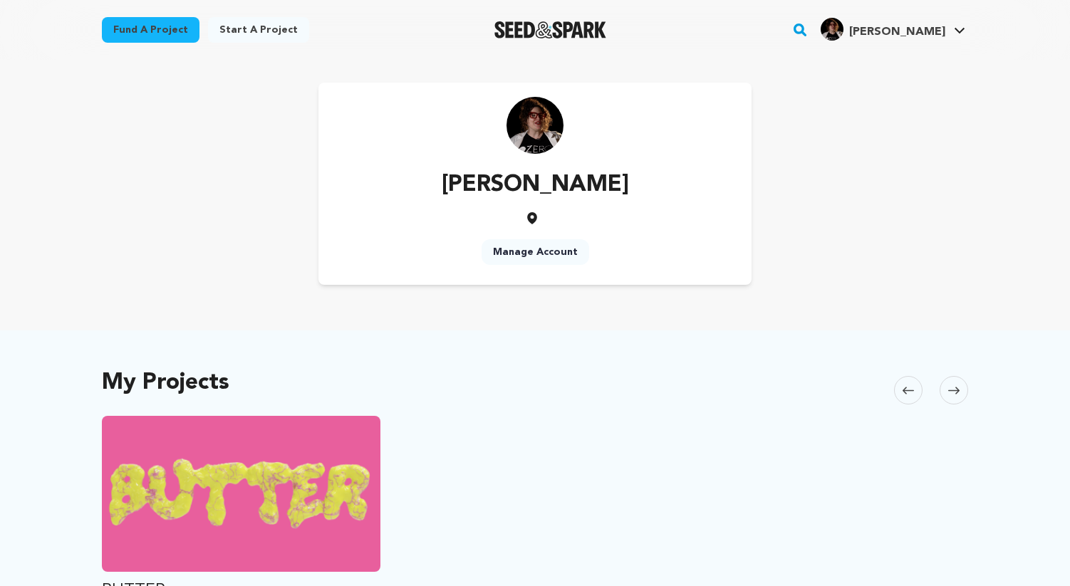
scroll to position [837, 0]
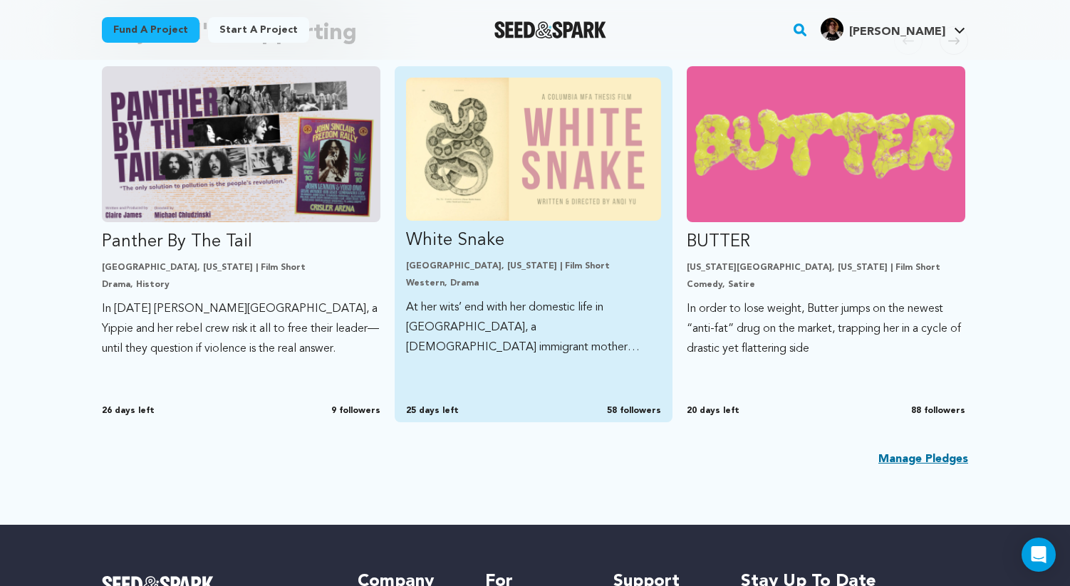
click at [501, 167] on img "Fund White Snake" at bounding box center [534, 149] width 256 height 143
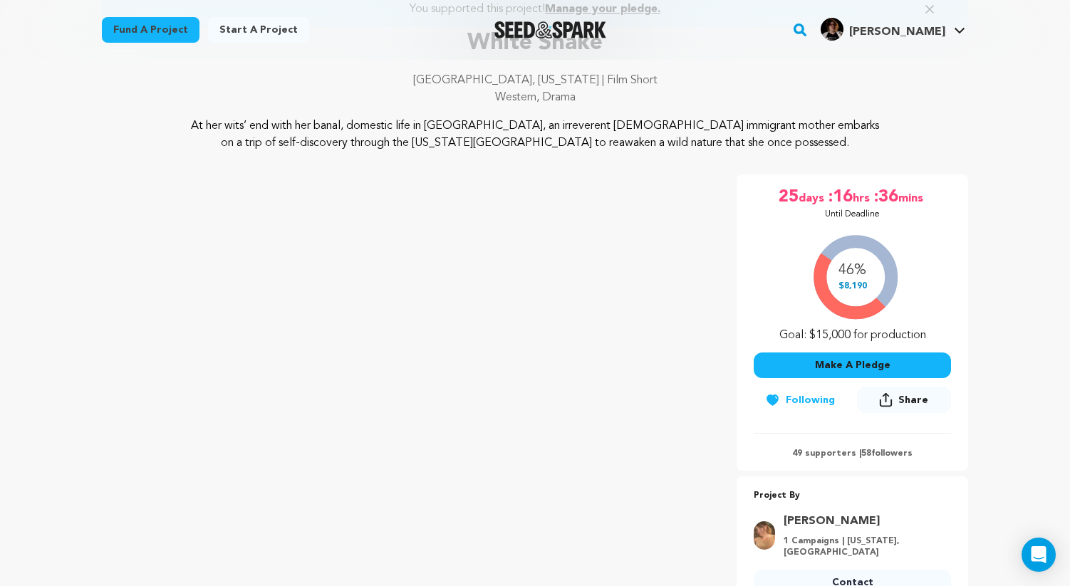
scroll to position [150, 0]
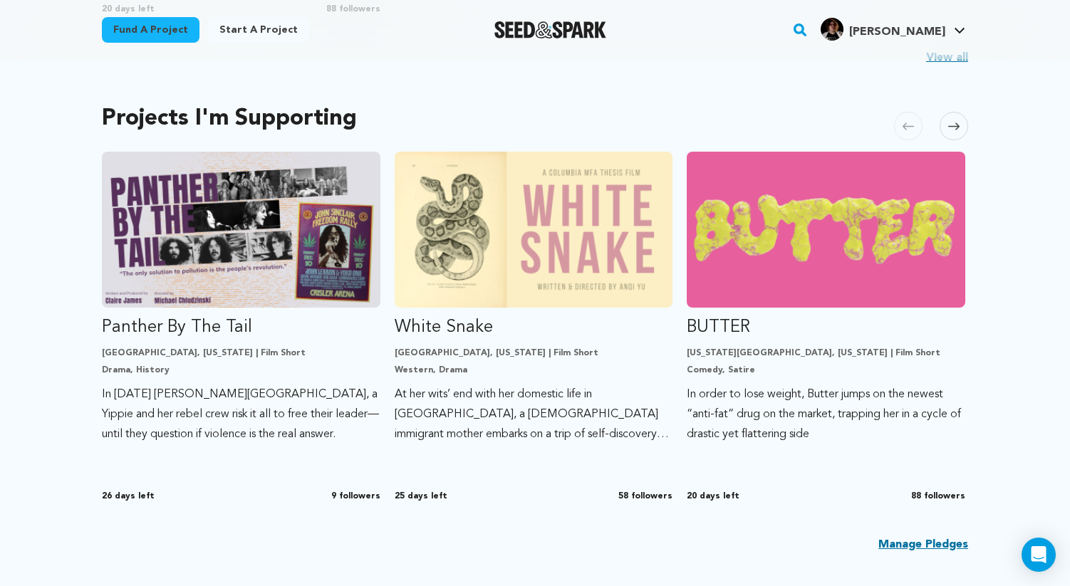
scroll to position [763, 0]
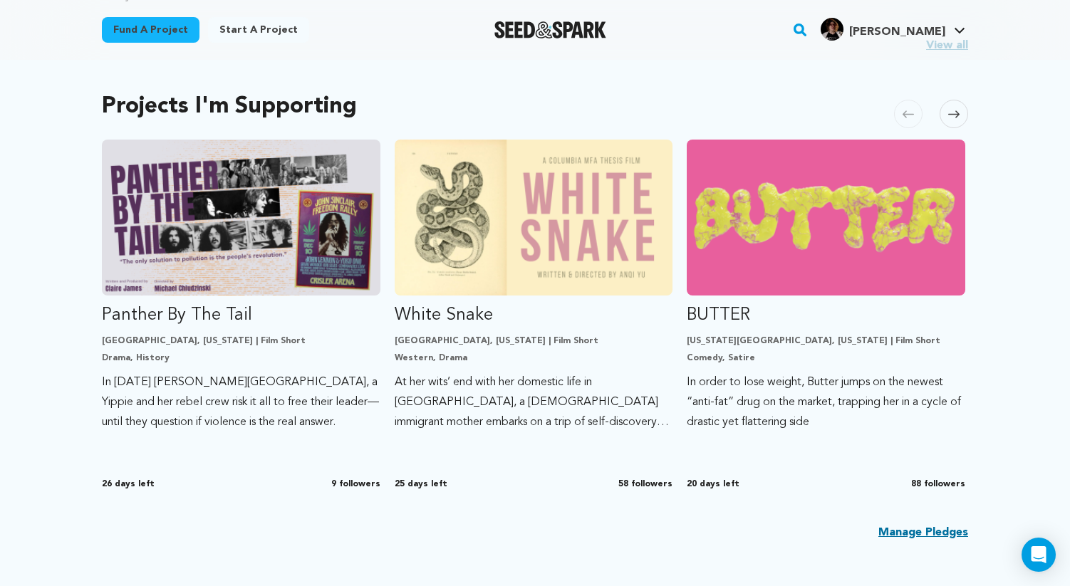
click at [102, 116] on h2 "Projects I'm Supporting" at bounding box center [229, 107] width 255 height 20
click at [150, 108] on h2 "Projects I'm Supporting" at bounding box center [229, 107] width 255 height 20
click at [434, 120] on div "Projects I'm Supporting [GEOGRAPHIC_DATA] Skip to previous slide page [GEOGRAPH…" at bounding box center [535, 326] width 866 height 487
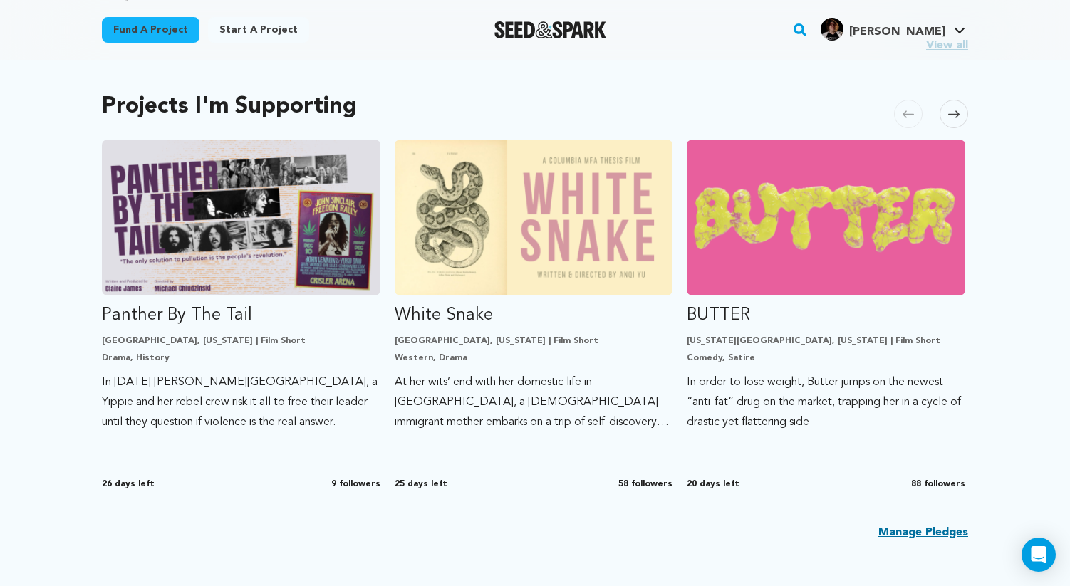
click at [172, 105] on h2 "Projects I'm Supporting" at bounding box center [229, 107] width 255 height 20
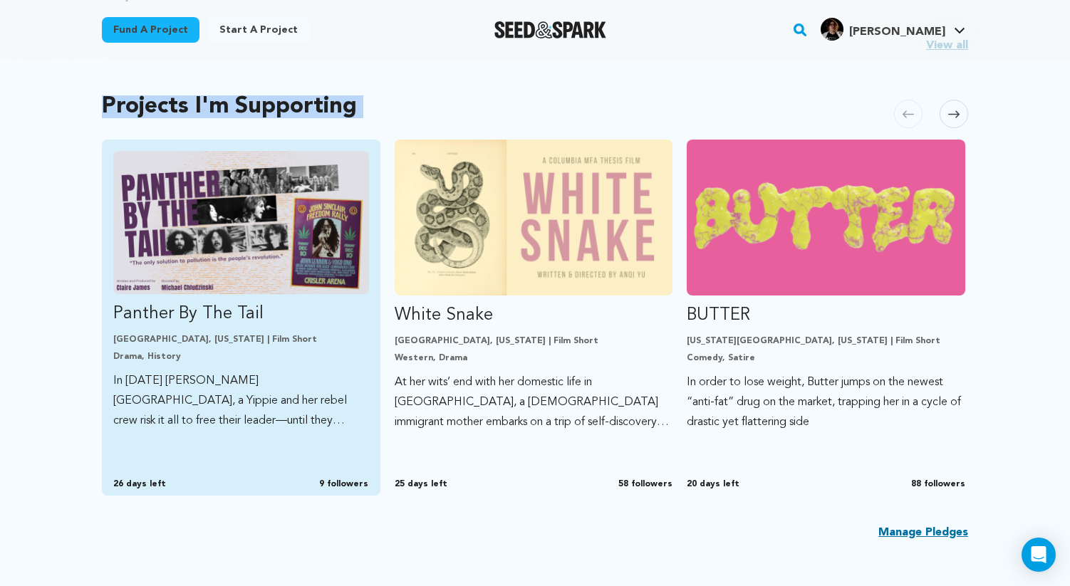
click at [162, 177] on img "Fund Panther By The Tail" at bounding box center [241, 222] width 256 height 143
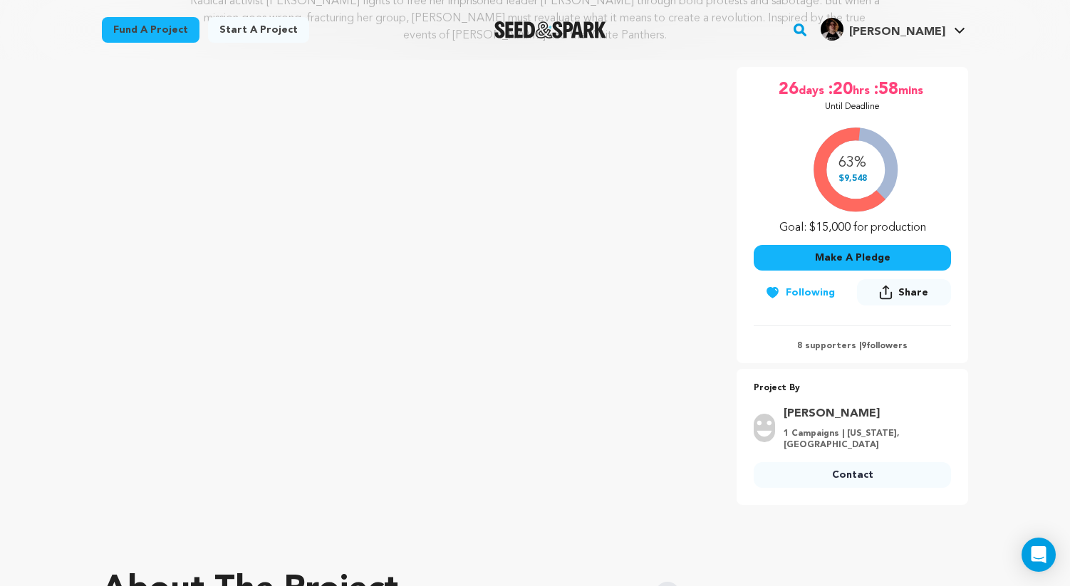
scroll to position [253, 0]
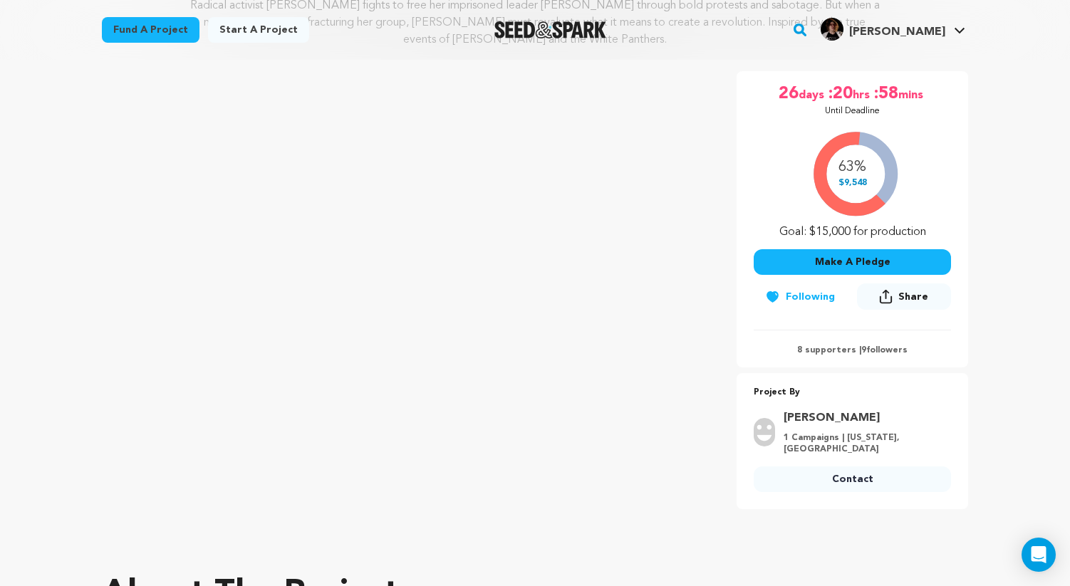
click at [52, 41] on div "Fund a project Start a project Search" at bounding box center [535, 30] width 1070 height 60
click at [754, 31] on div "Fund a project Start a project Search" at bounding box center [523, 29] width 889 height 37
